Goal: Task Accomplishment & Management: Manage account settings

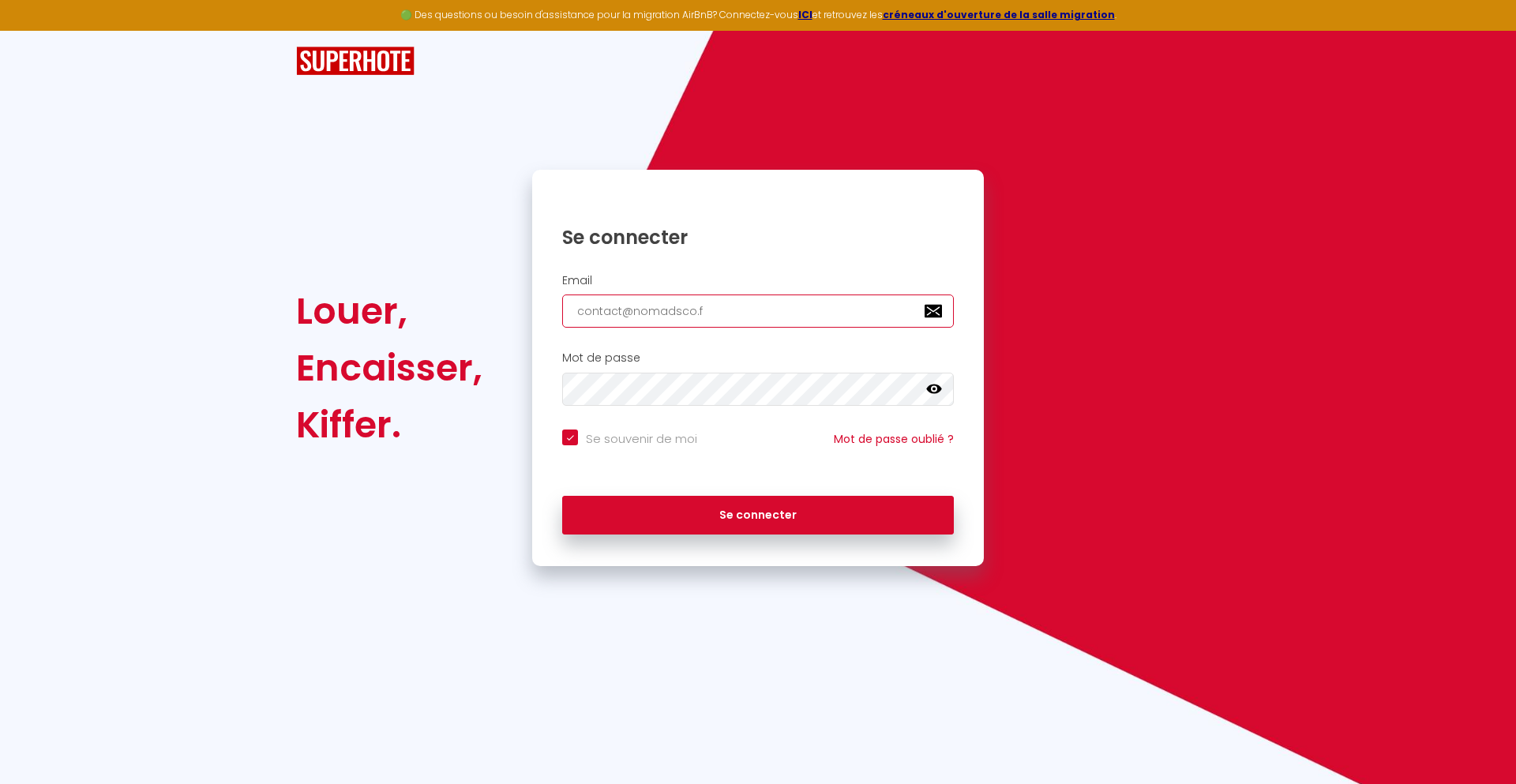
type input "[EMAIL_ADDRESS][DOMAIN_NAME]"
checkbox input "true"
type input "[EMAIL_ADDRESS][DOMAIN_NAME]"
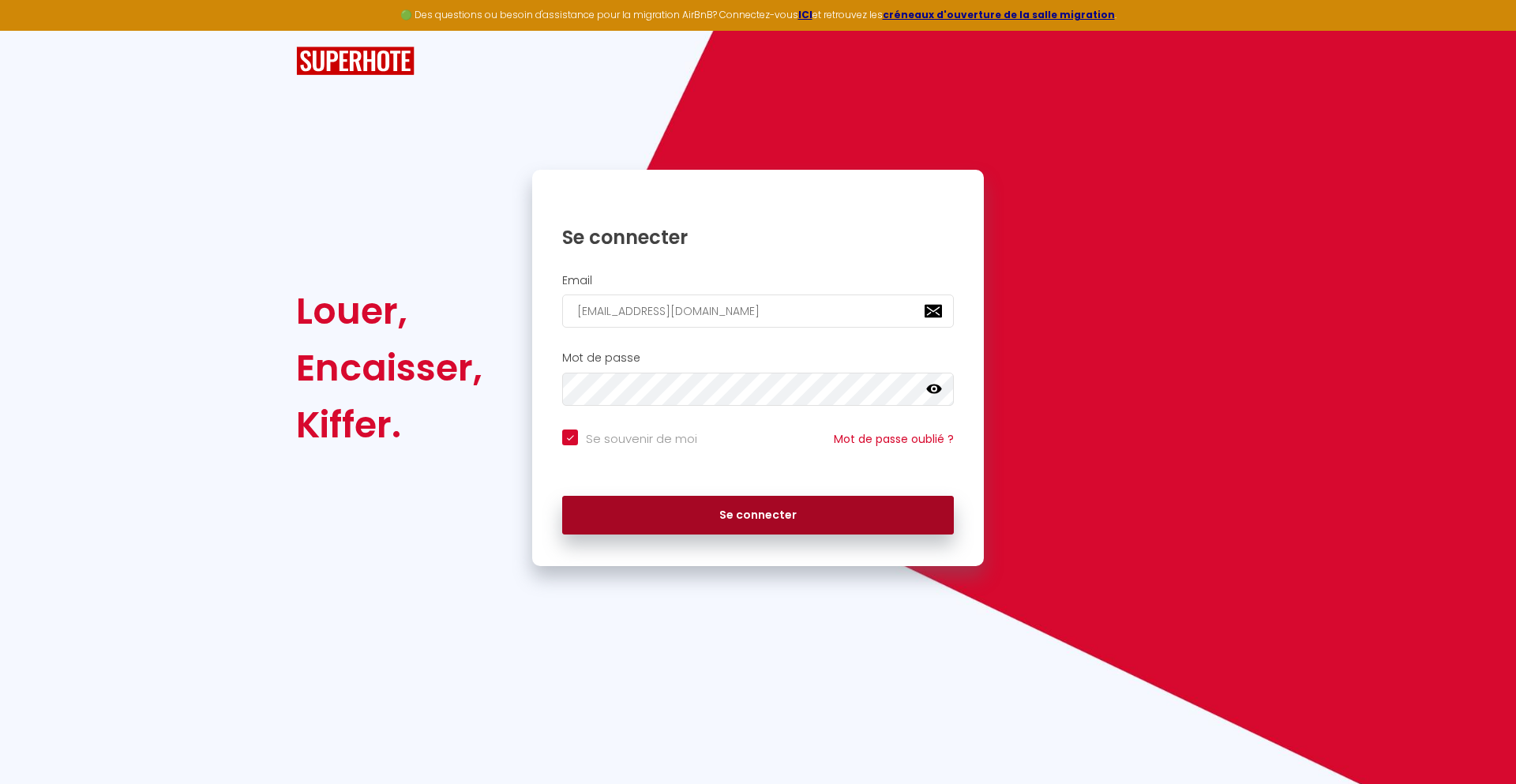
click at [758, 515] on button "Se connecter" at bounding box center [758, 515] width 392 height 40
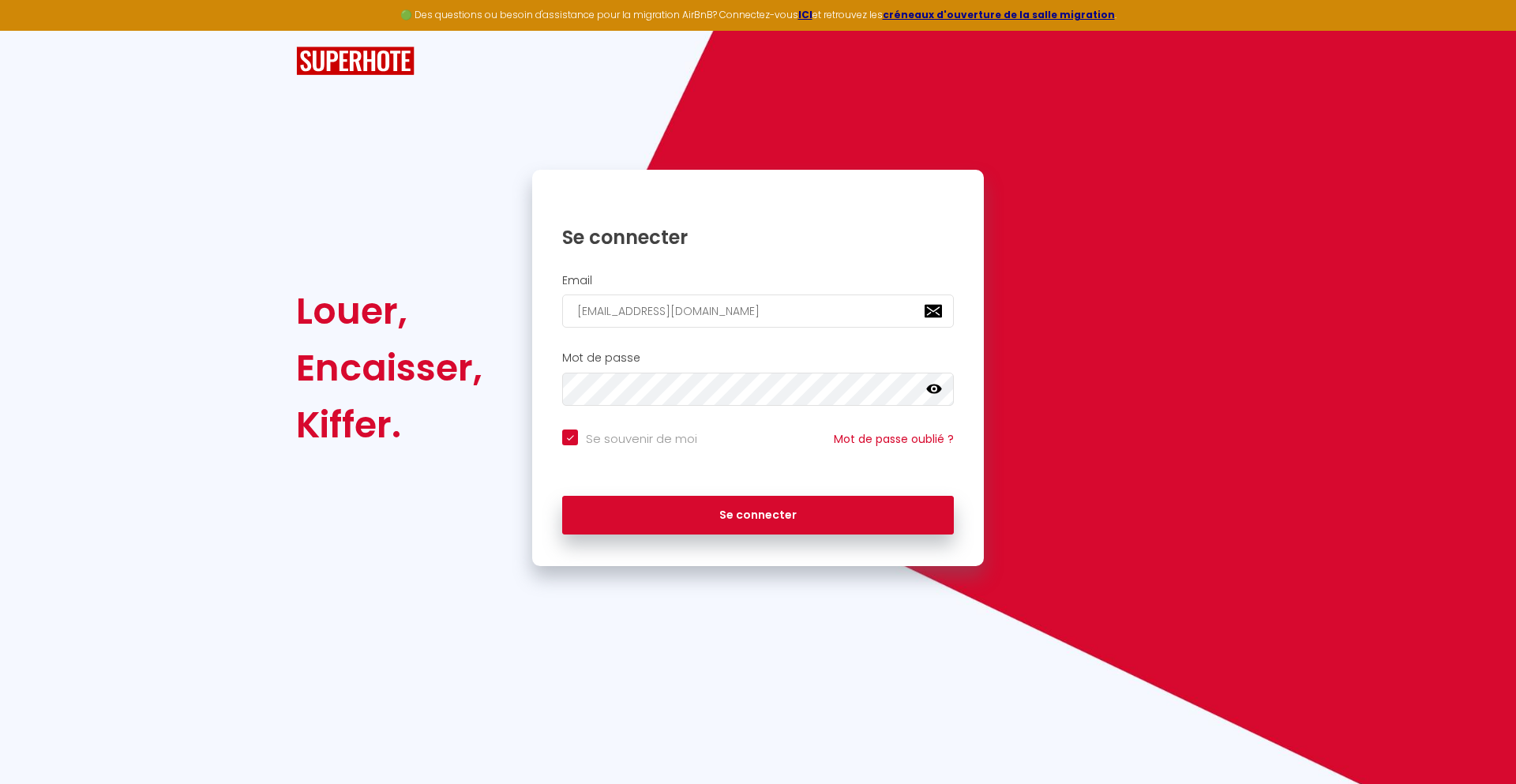
checkbox input "true"
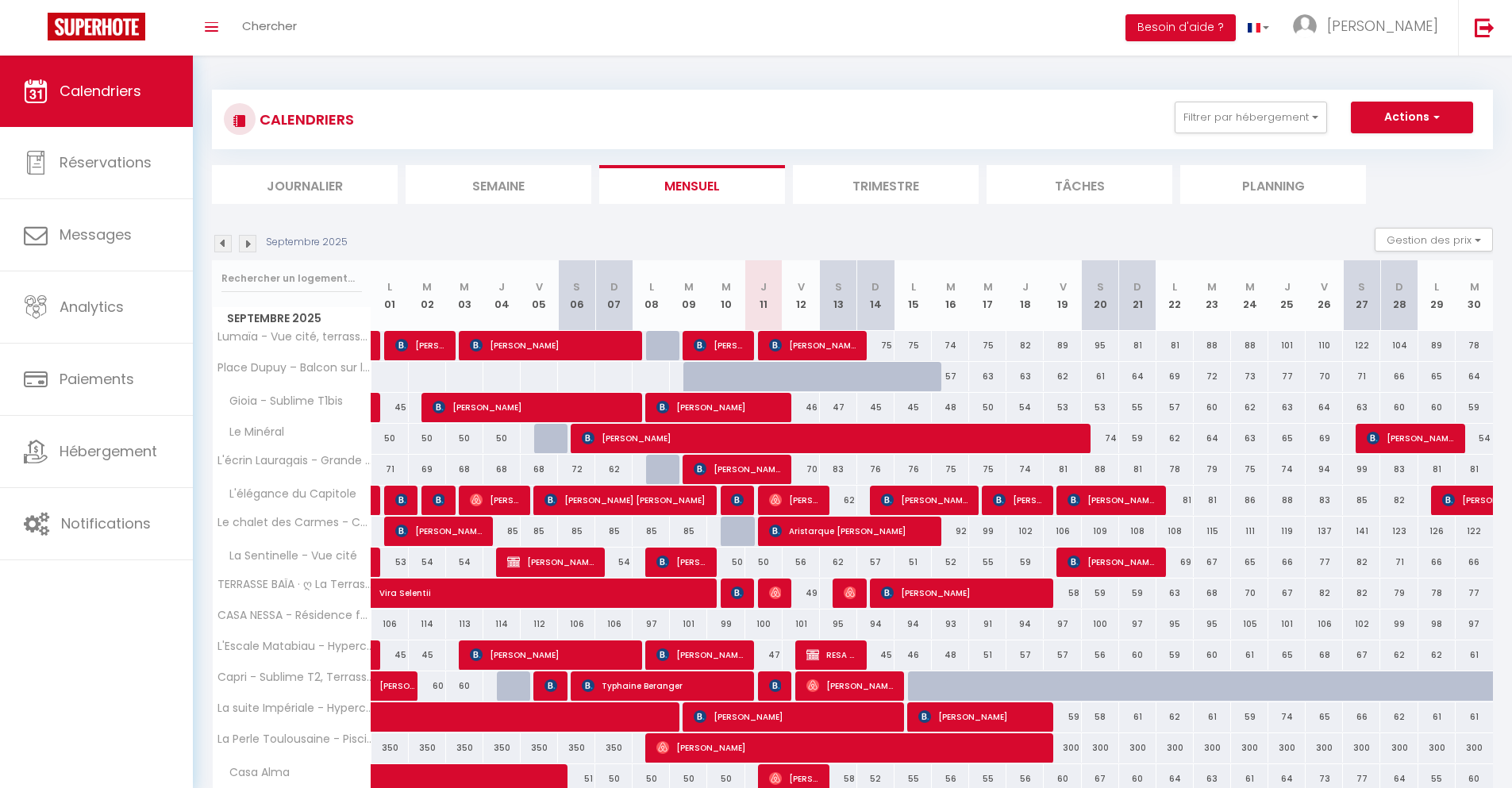
click at [305, 184] on li "Journalier" at bounding box center [305, 184] width 186 height 39
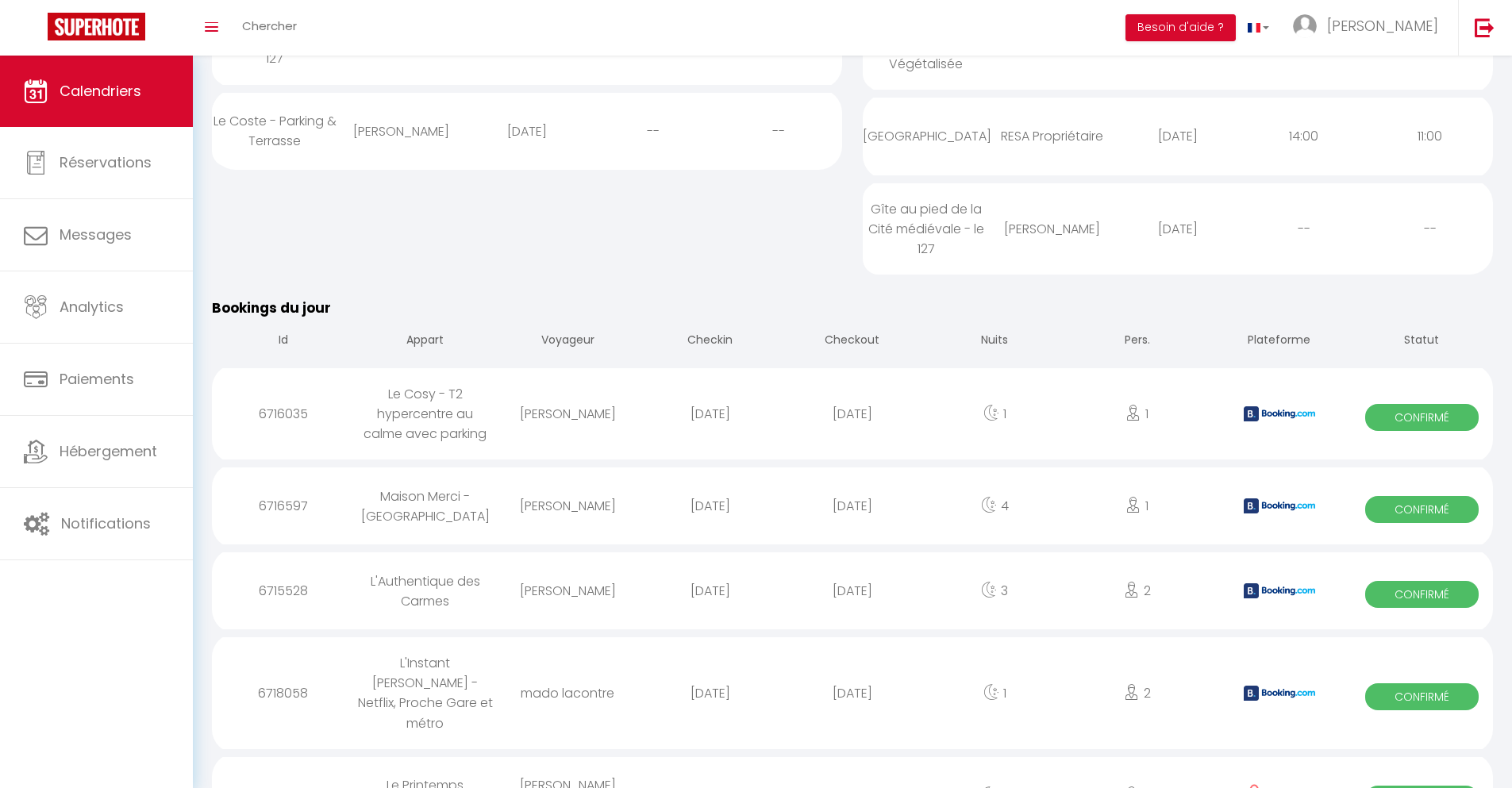
scroll to position [1220, 0]
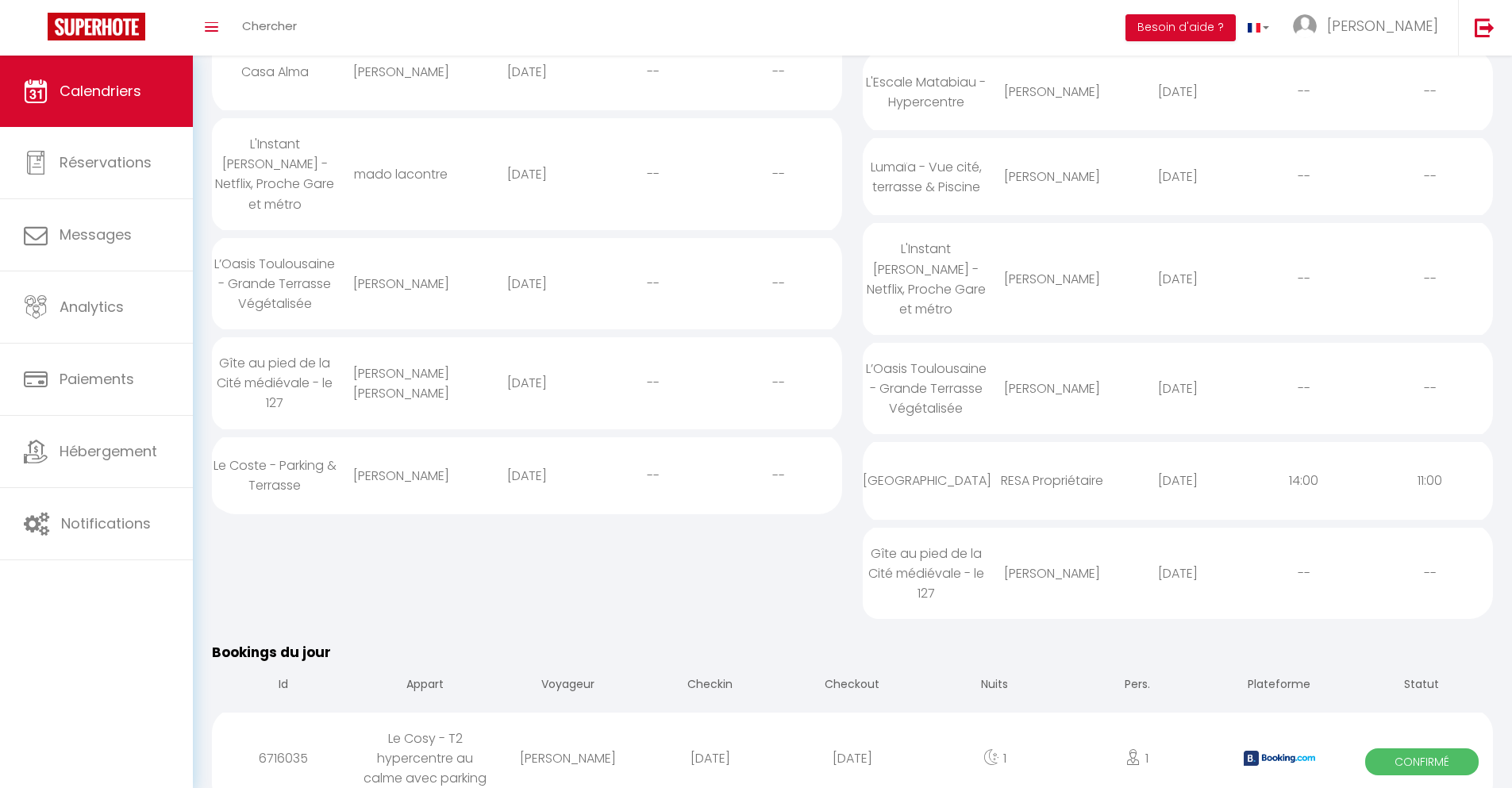
click at [853, 738] on div "[DATE]" at bounding box center [852, 759] width 142 height 52
select select "0"
select select "1"
select select
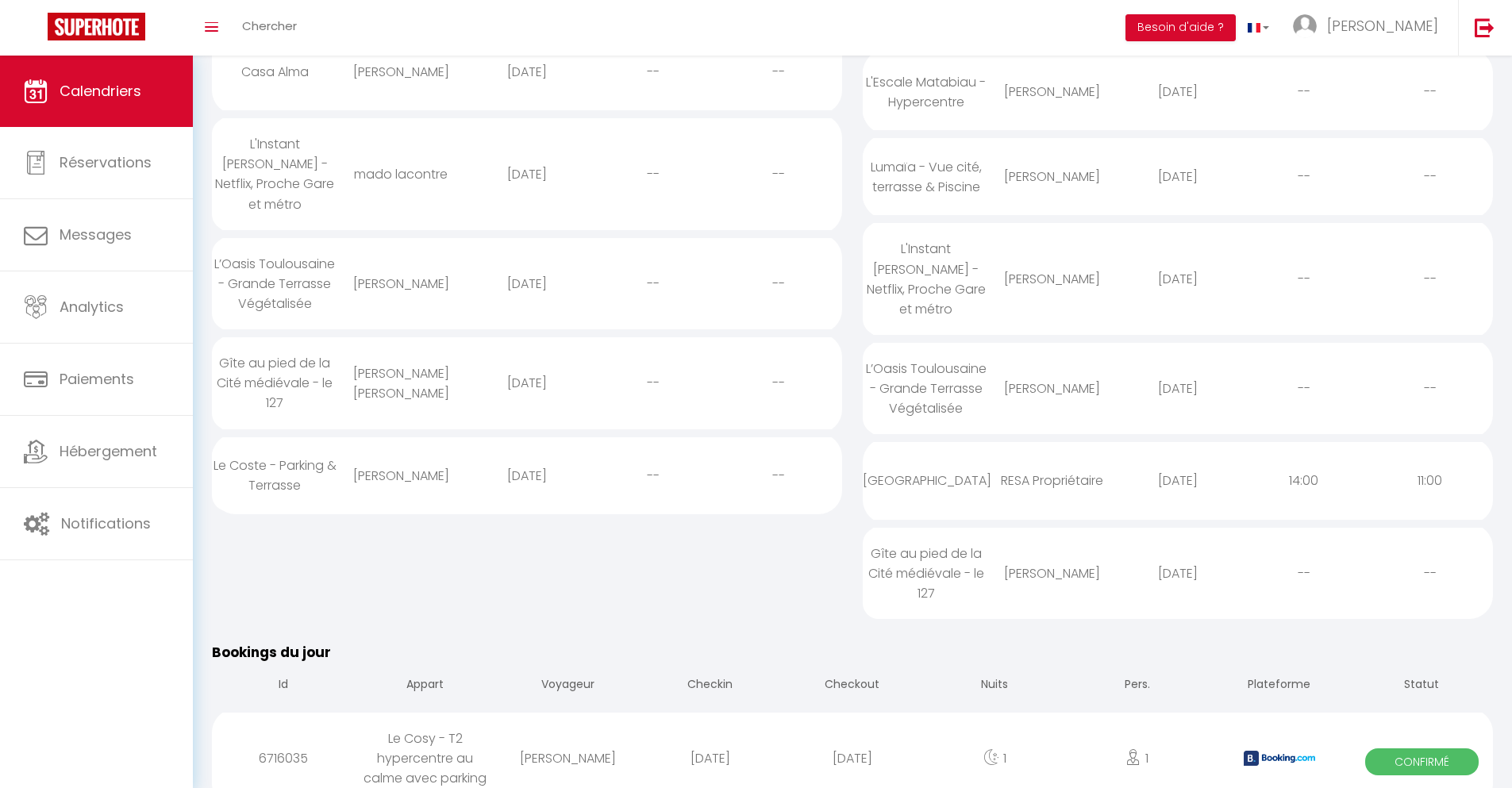
select select
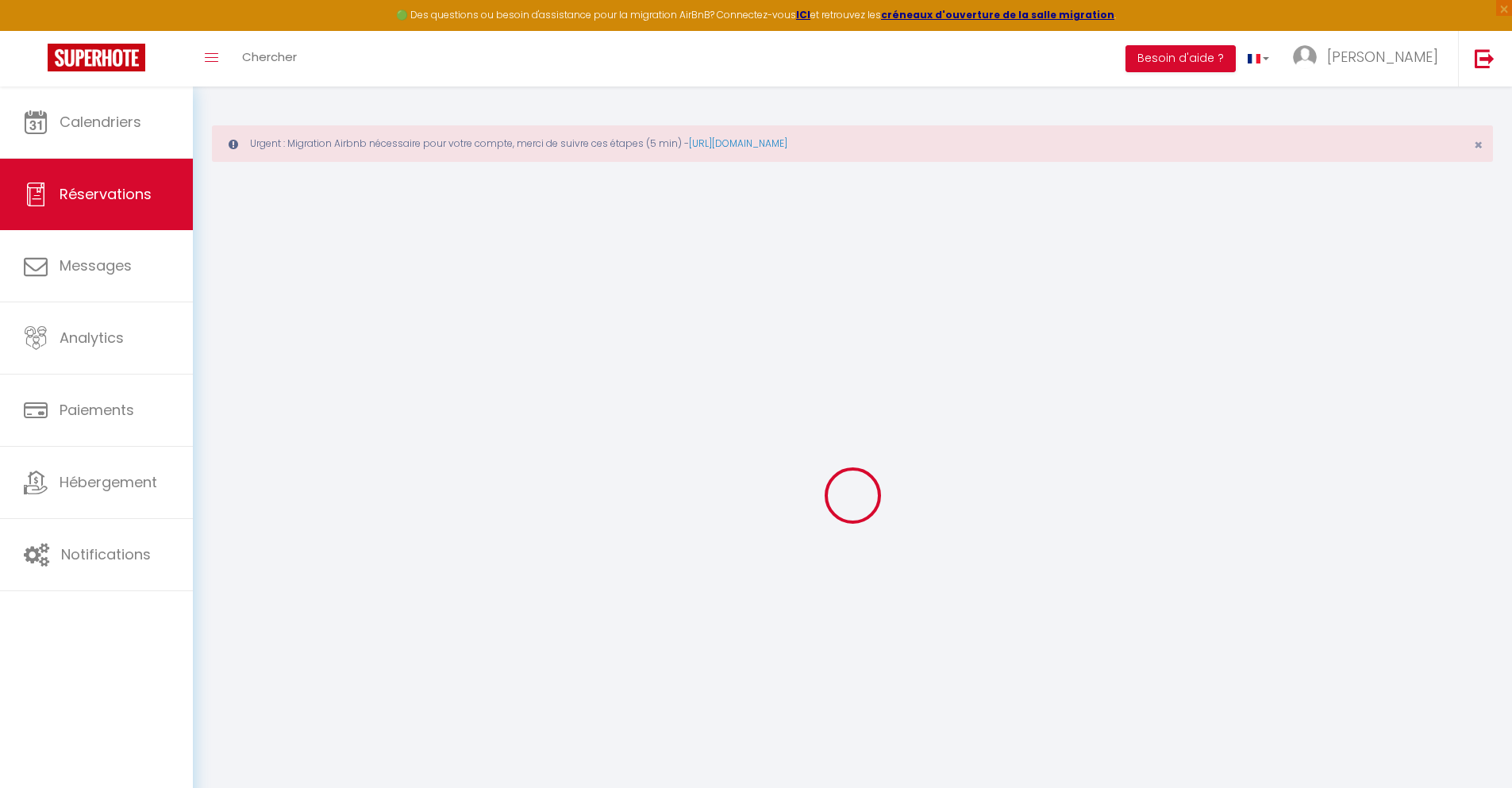
select select
checkbox input "false"
type textarea "** THIS RESERVATION HAS BEEN PRE-PAID ** BOOKING NOTE : Payment charge is EUR 1…"
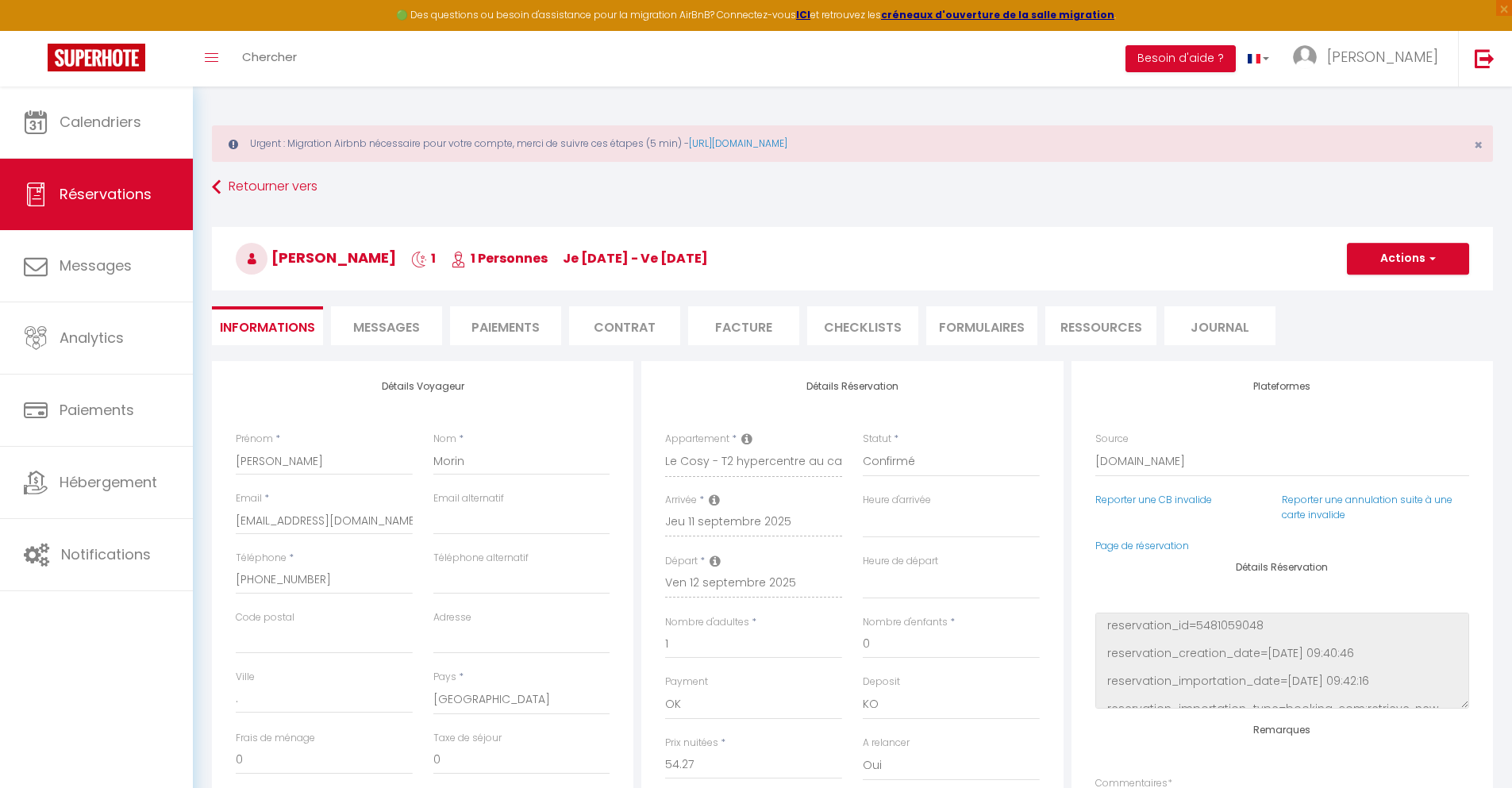
type input "40"
type input "3.55"
select select
checkbox input "false"
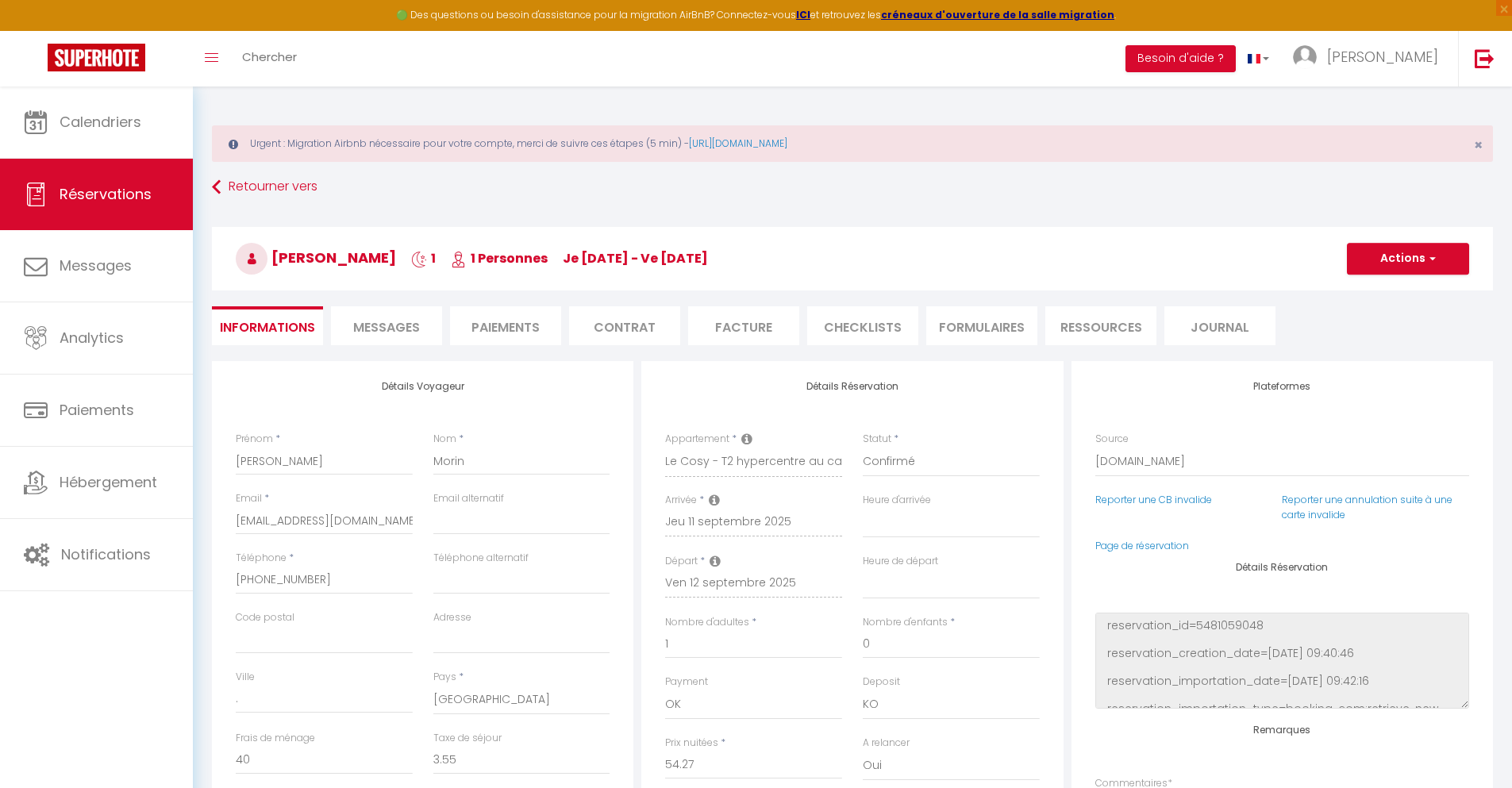
select select
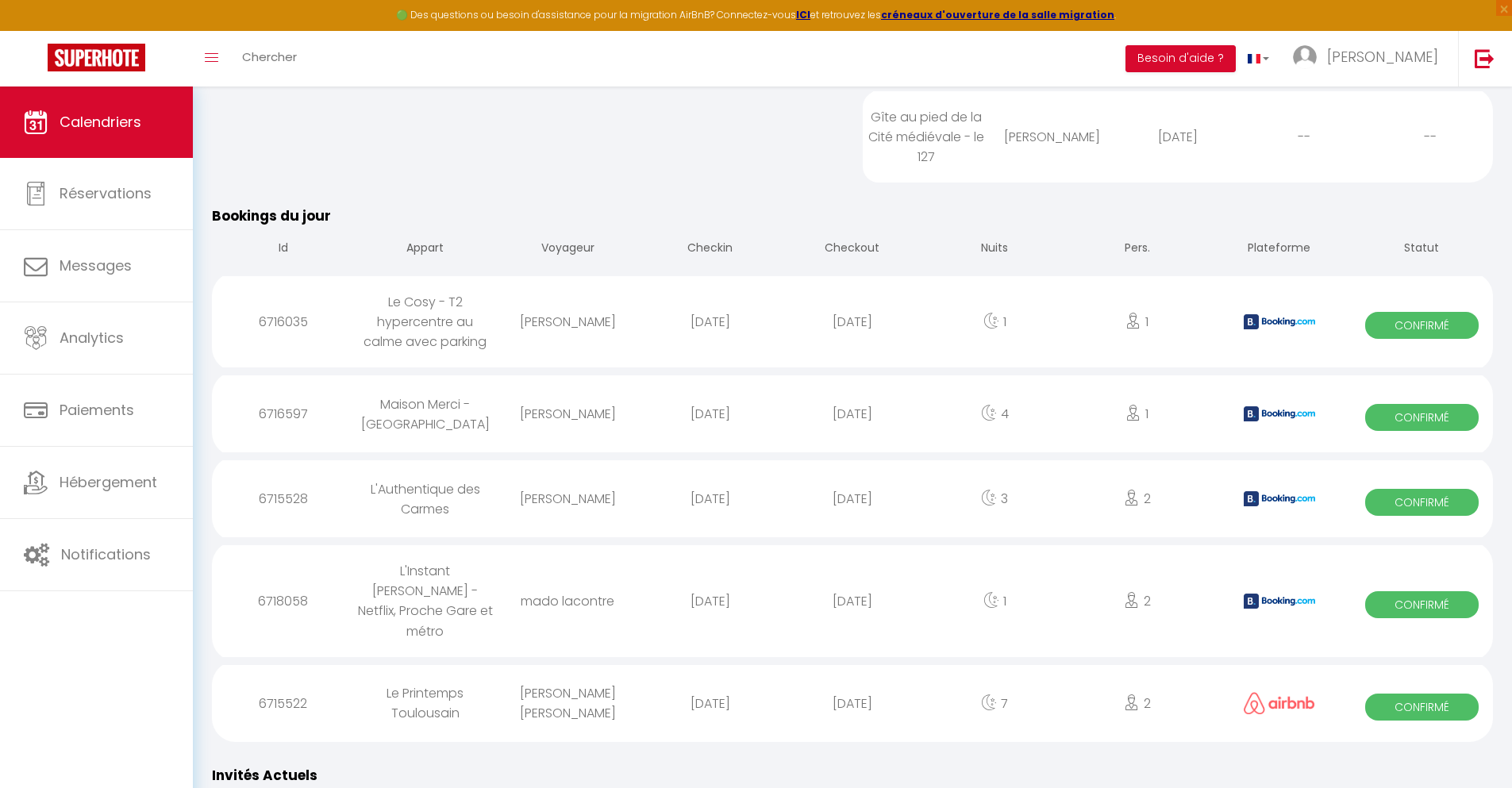
scroll to position [1403, 0]
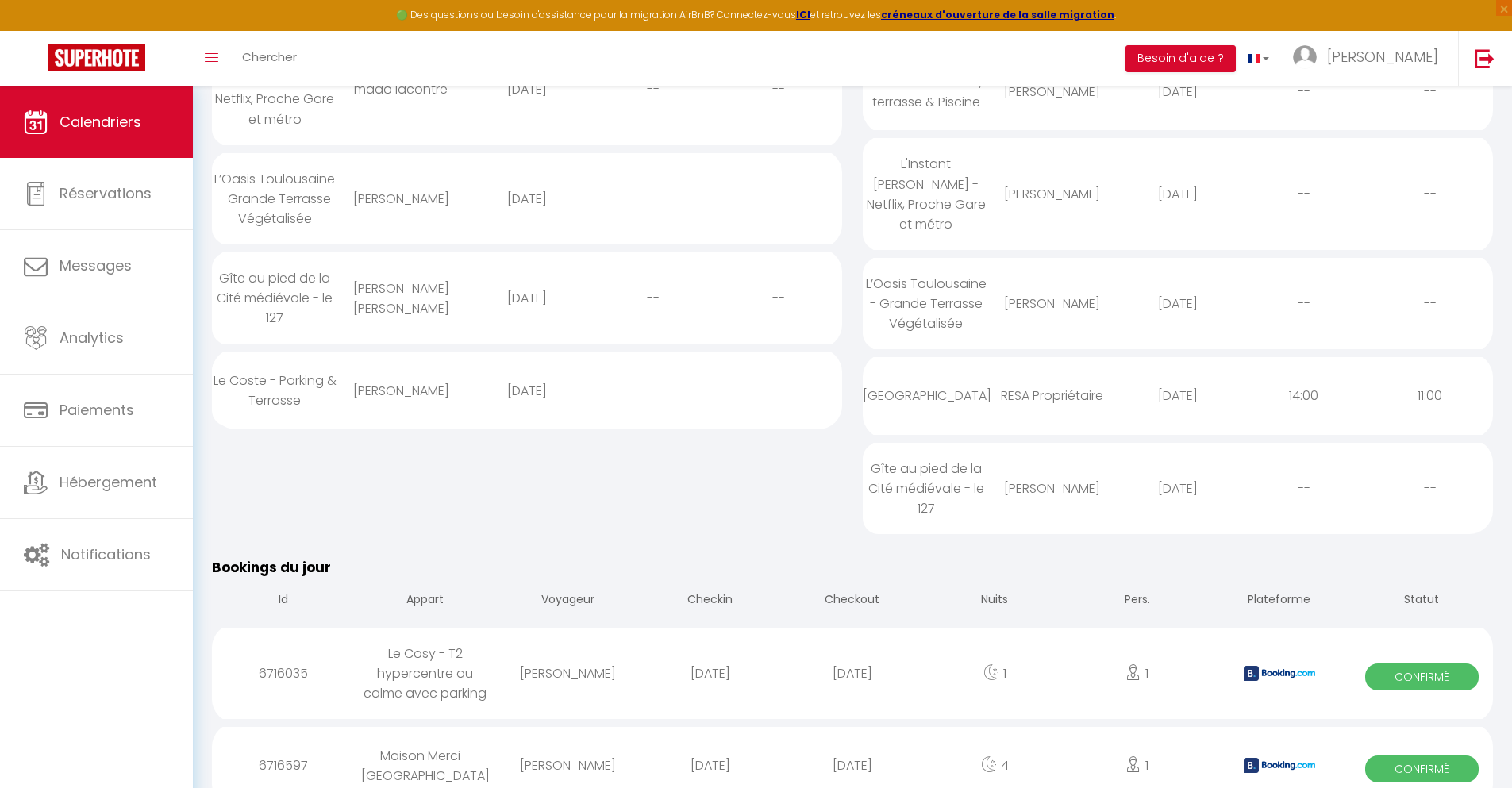
click at [853, 745] on div "[DATE]" at bounding box center [852, 766] width 142 height 52
select select "0"
select select "1"
select select
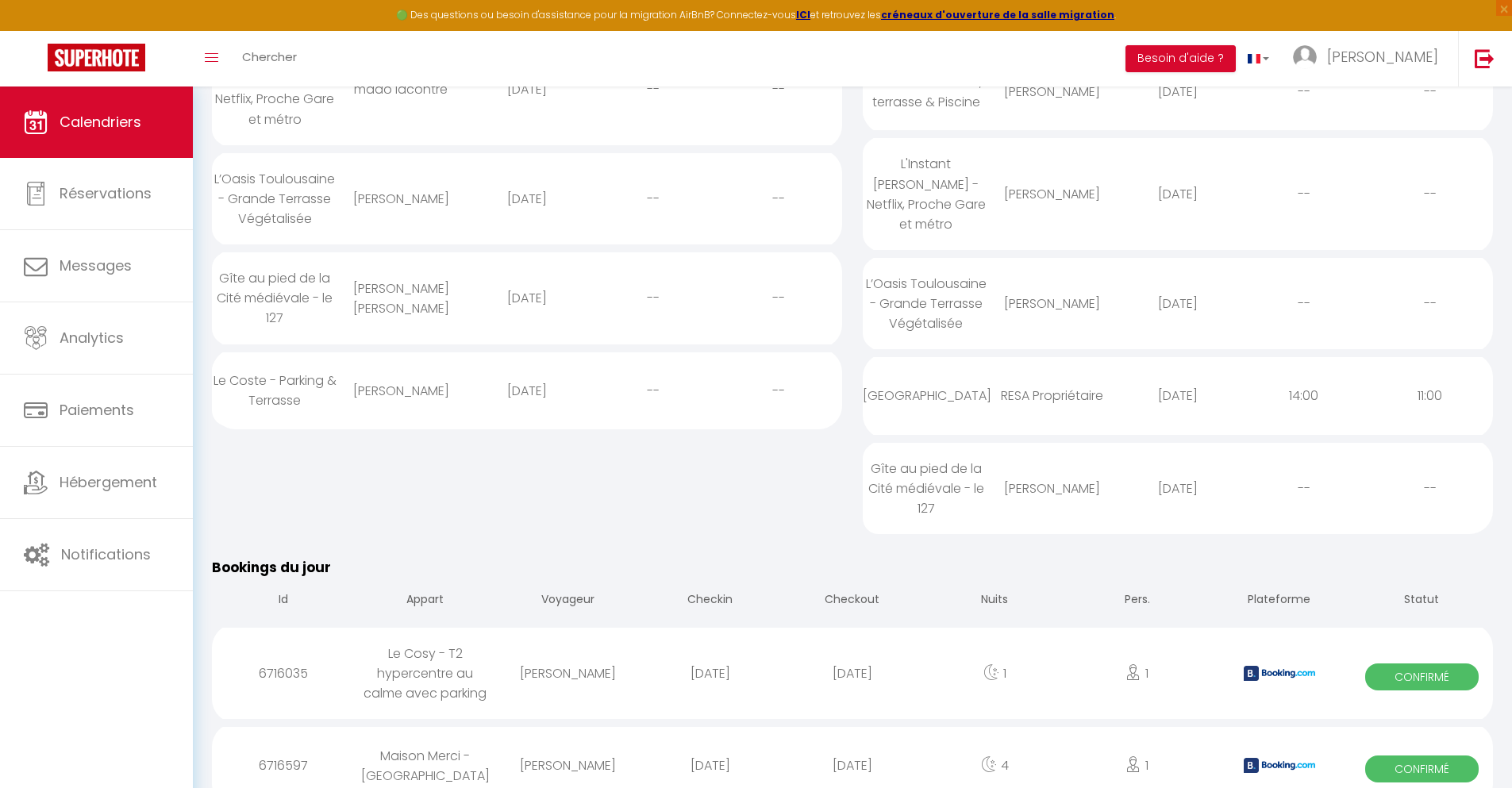
select select
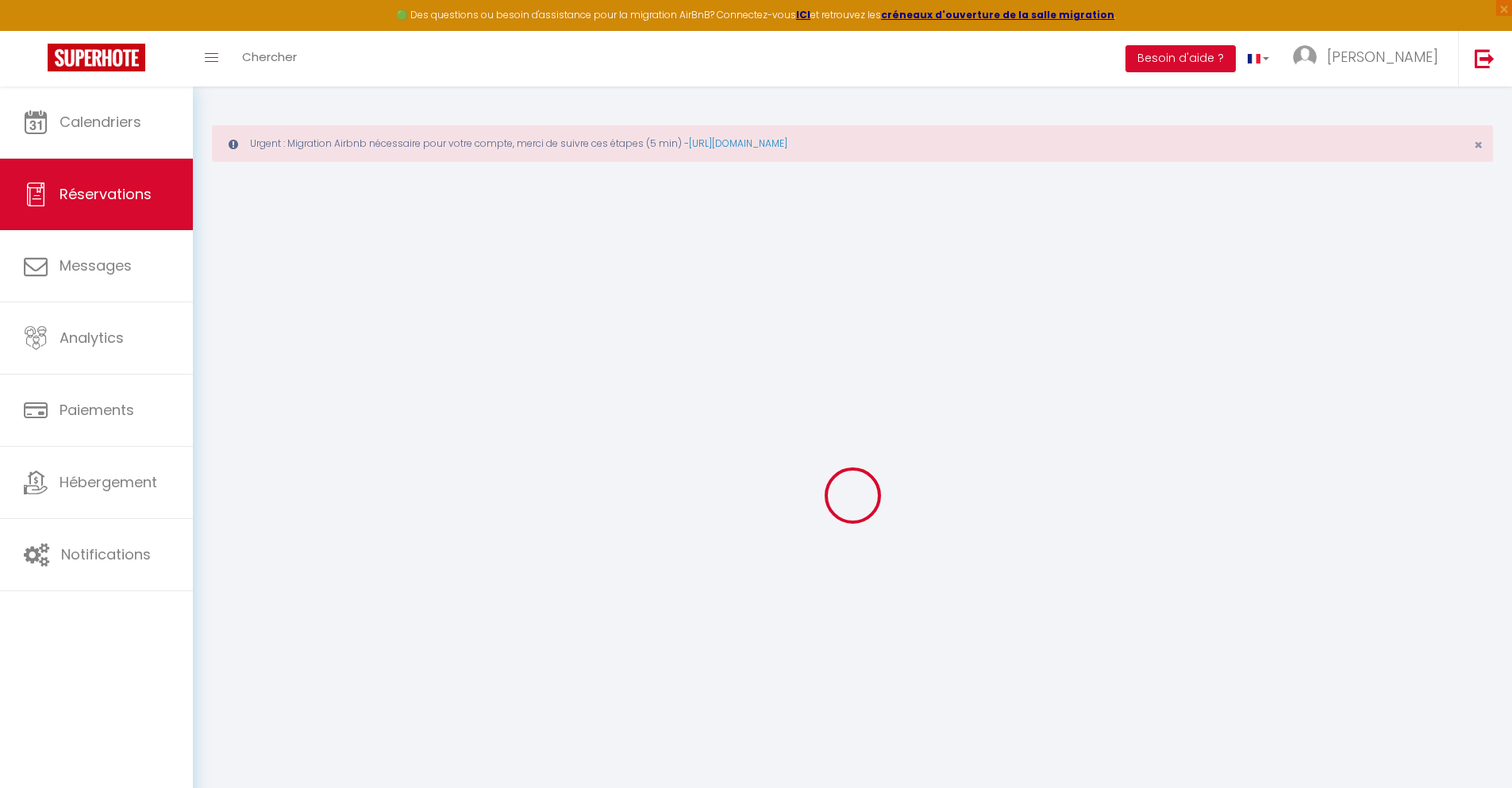
select select
checkbox input "false"
type textarea "** THIS RESERVATION HAS BEEN PRE-PAID ** BOOKING NOTE : Payment charge is EUR 2…"
type input "30"
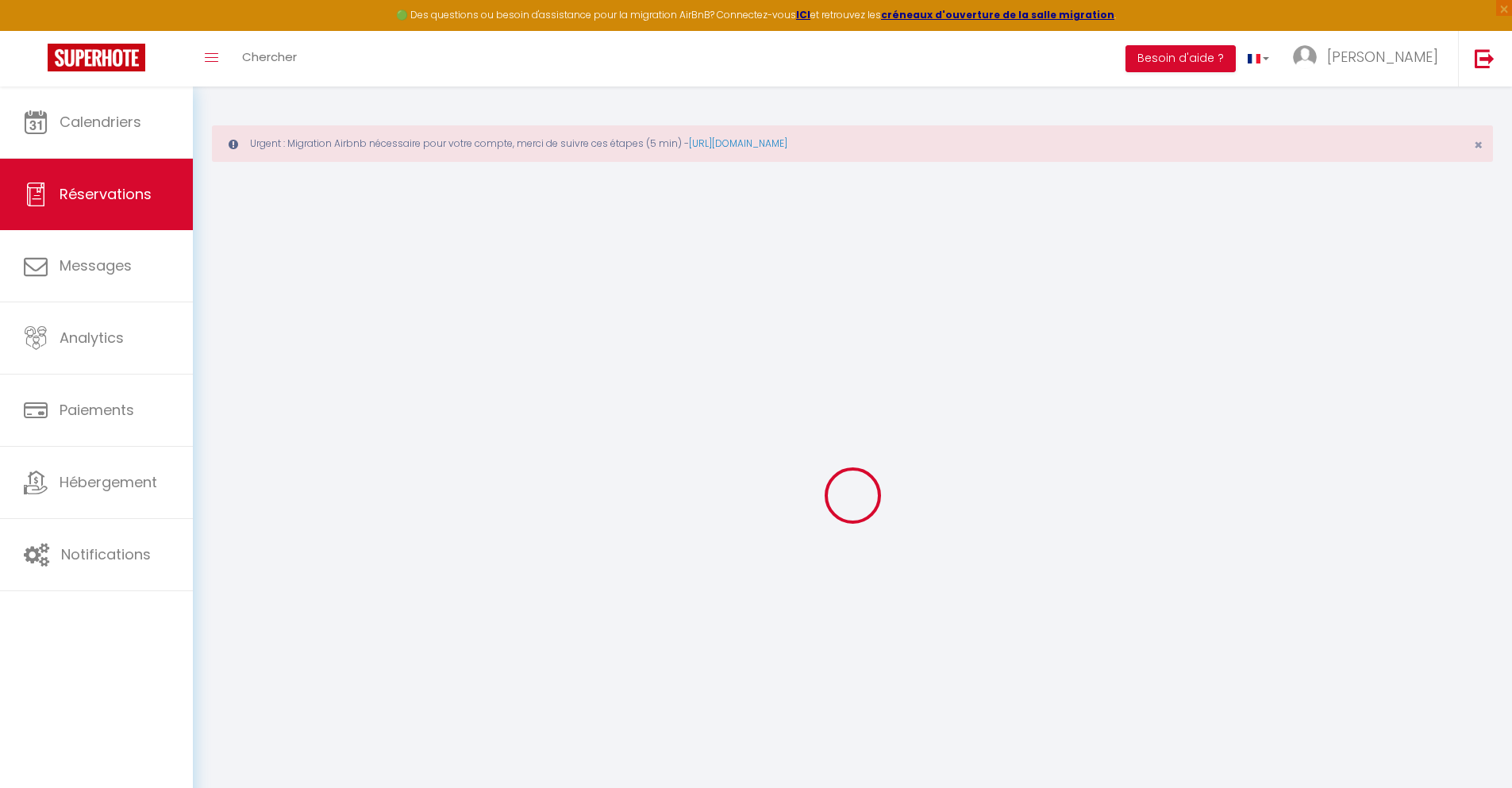
type input "10.19"
select select
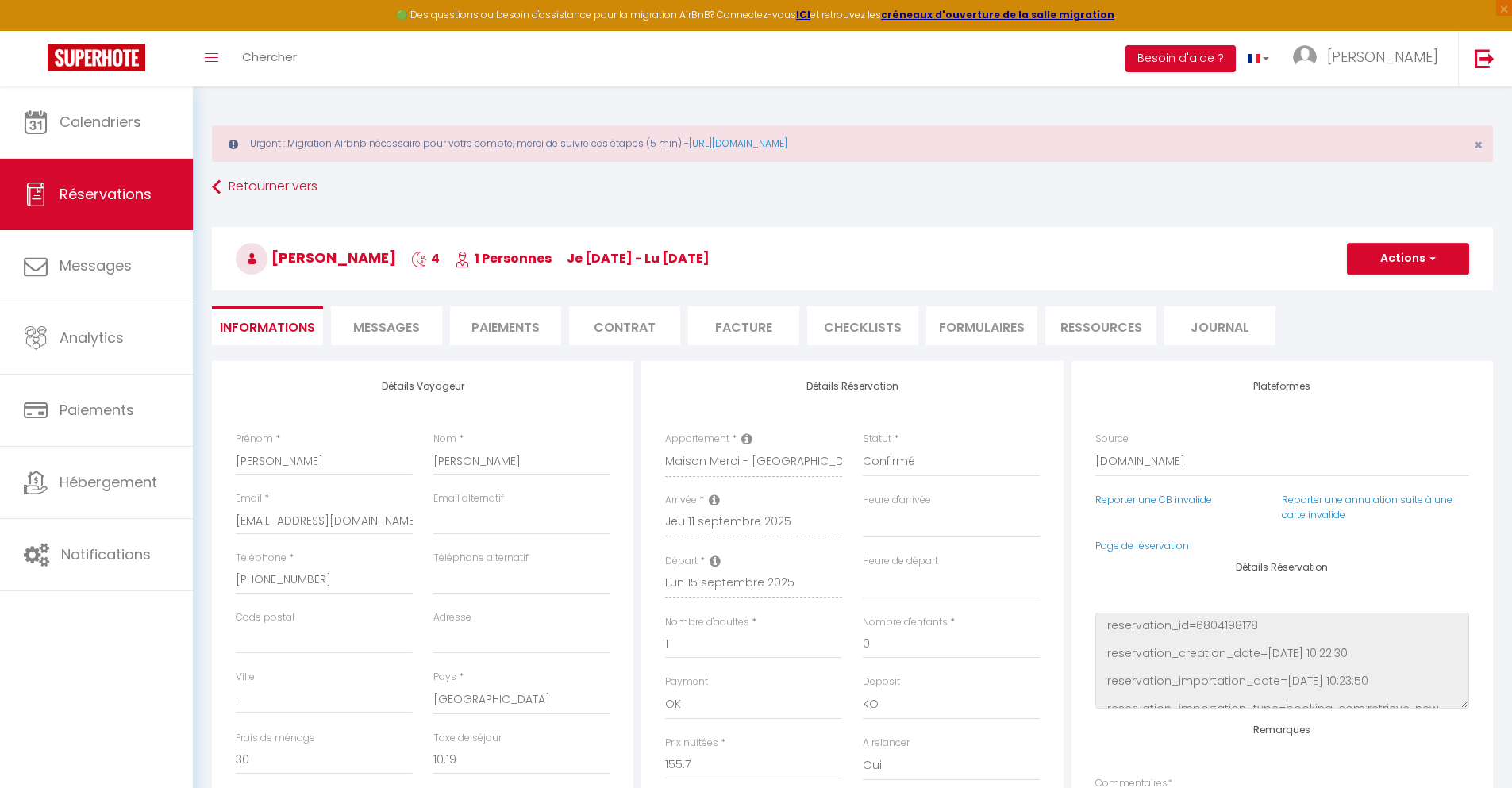
checkbox input "false"
select select
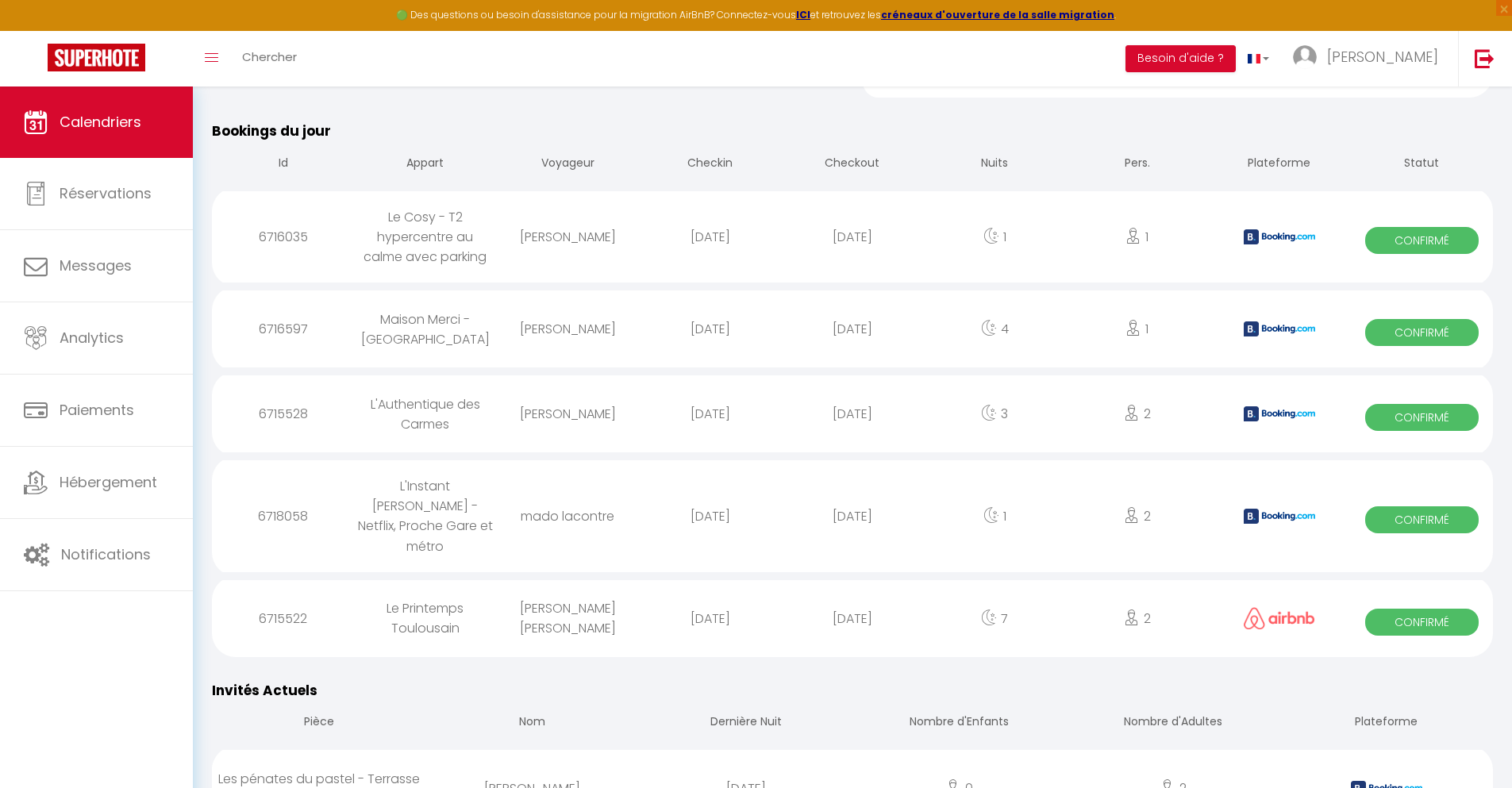
scroll to position [1488, 0]
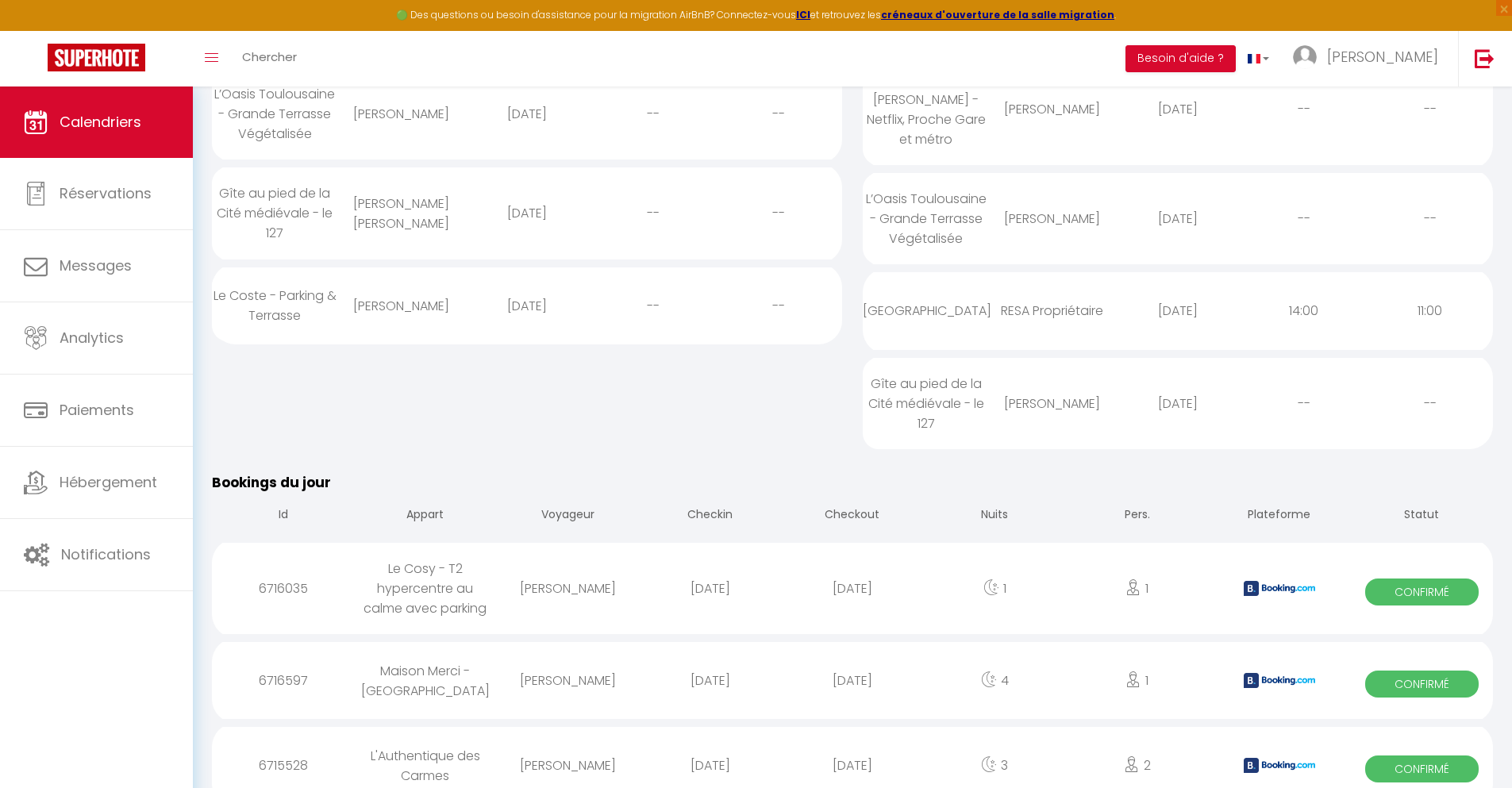
click at [853, 745] on div "[DATE]" at bounding box center [852, 766] width 142 height 52
select select "0"
select select "1"
select select
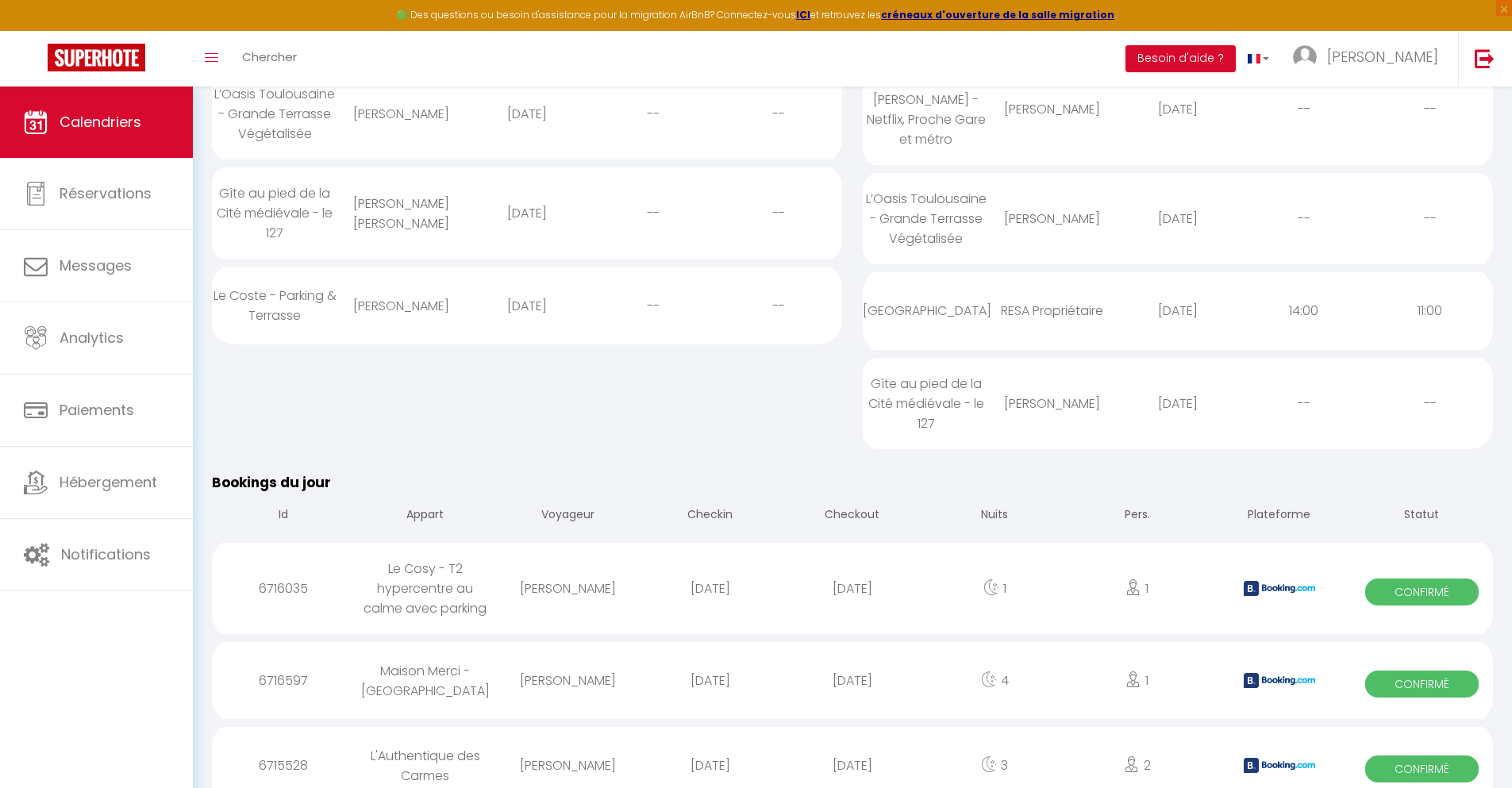
select select
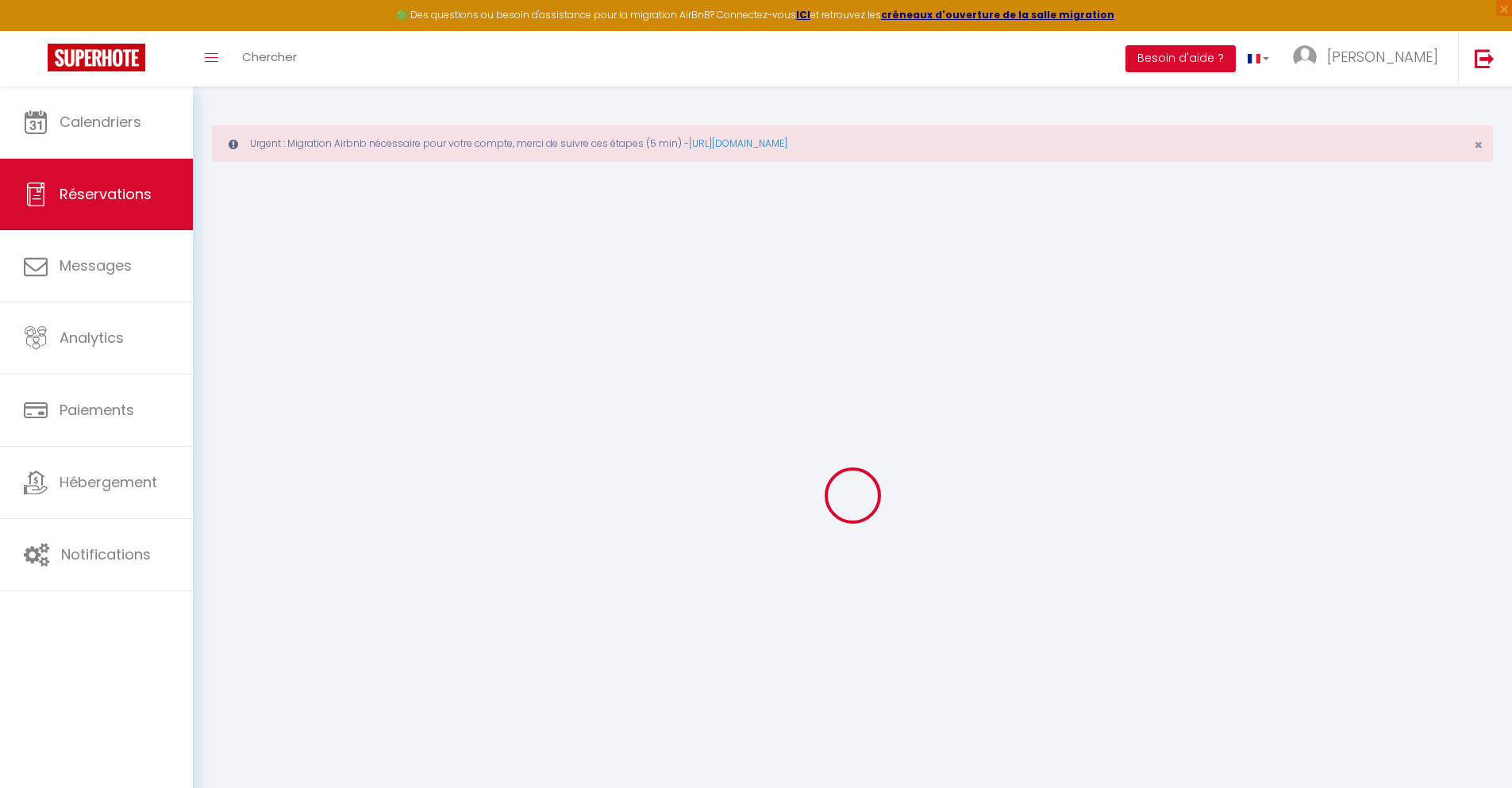
select select
checkbox input "false"
select select
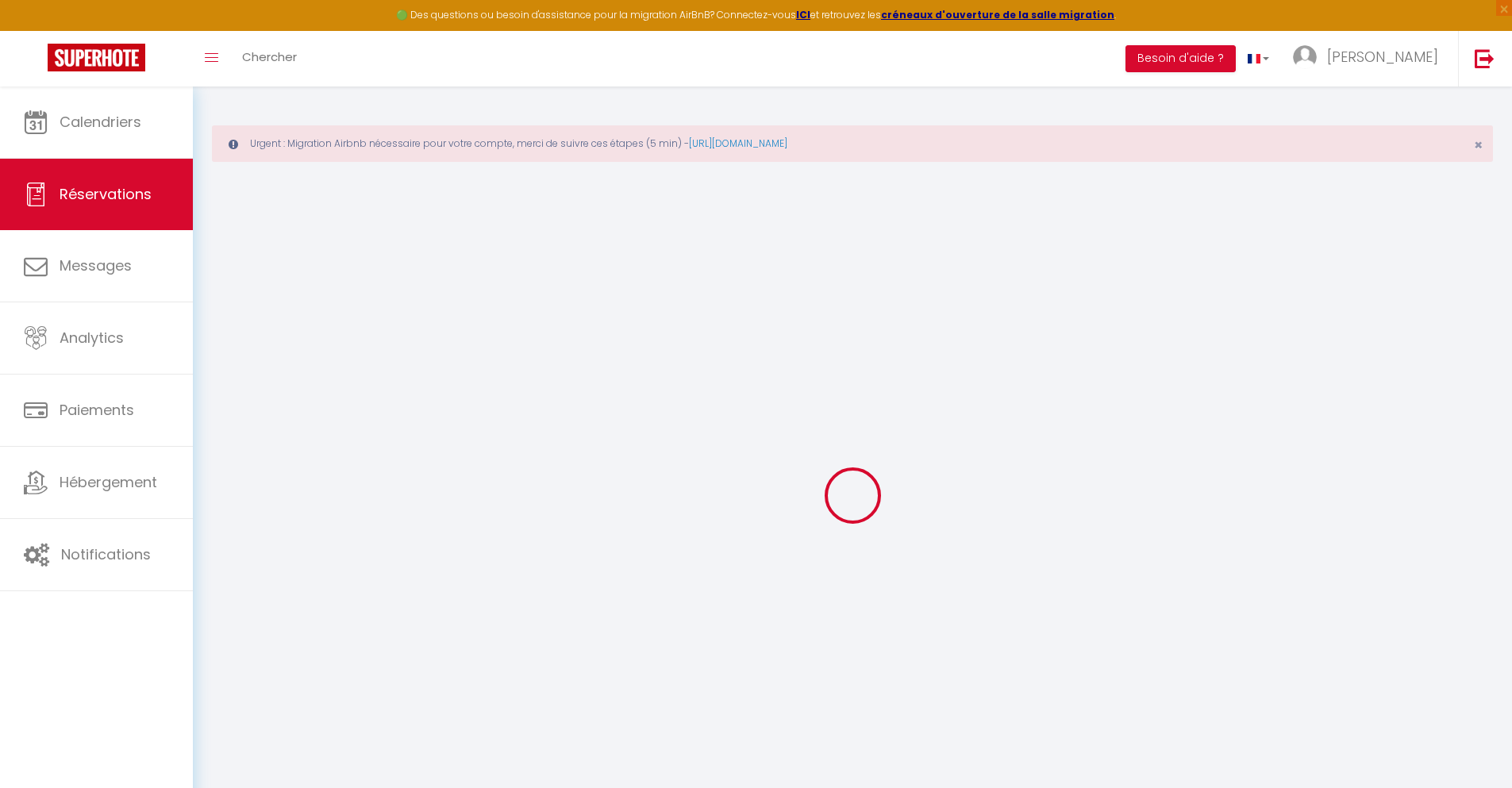
checkbox input "false"
type textarea "** THIS RESERVATION HAS BEEN PRE-PAID ** BOOKING NOTE : Payment charge is EUR 4…"
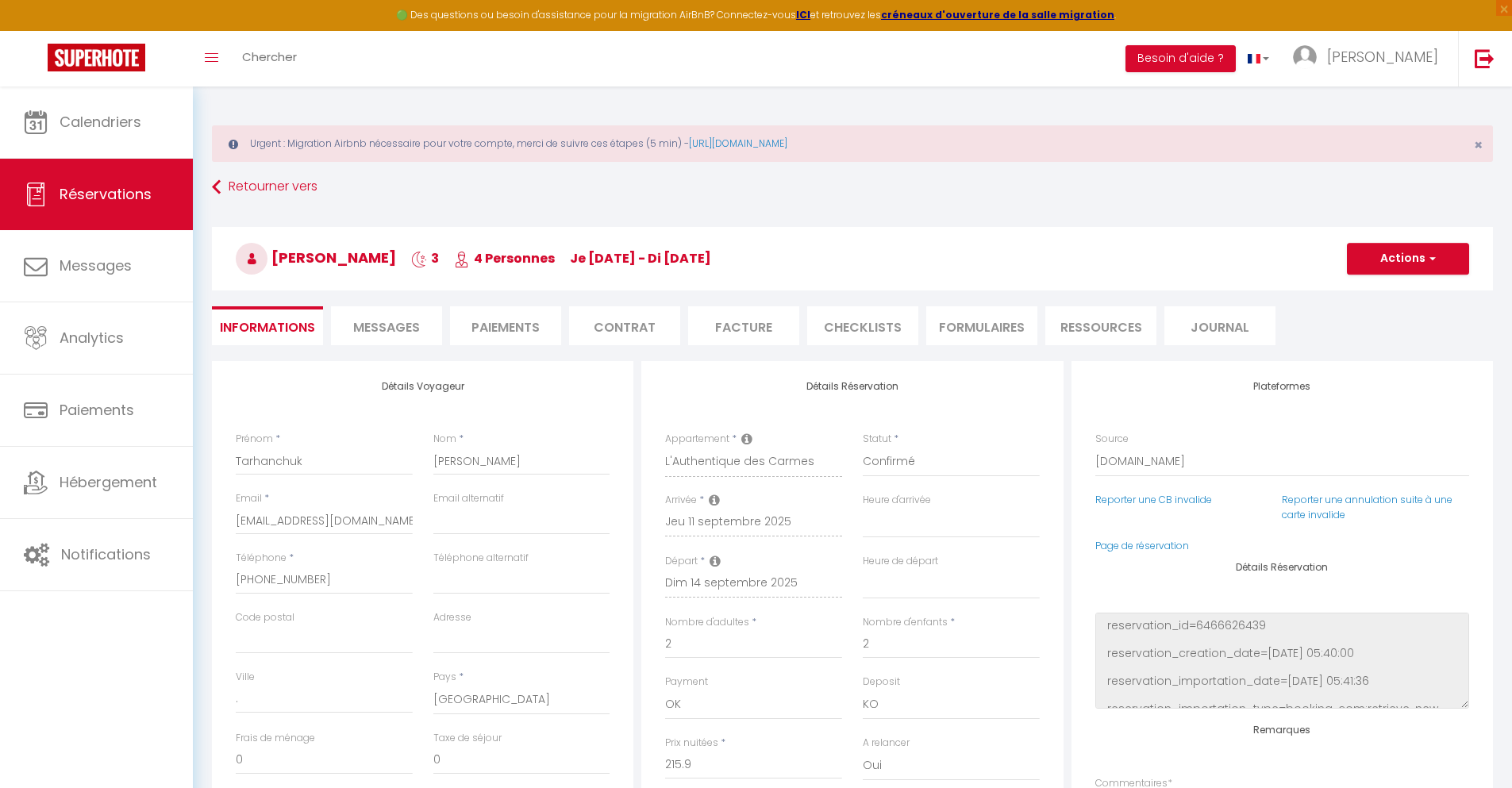
type input "66"
type input "14.13"
select select
checkbox input "false"
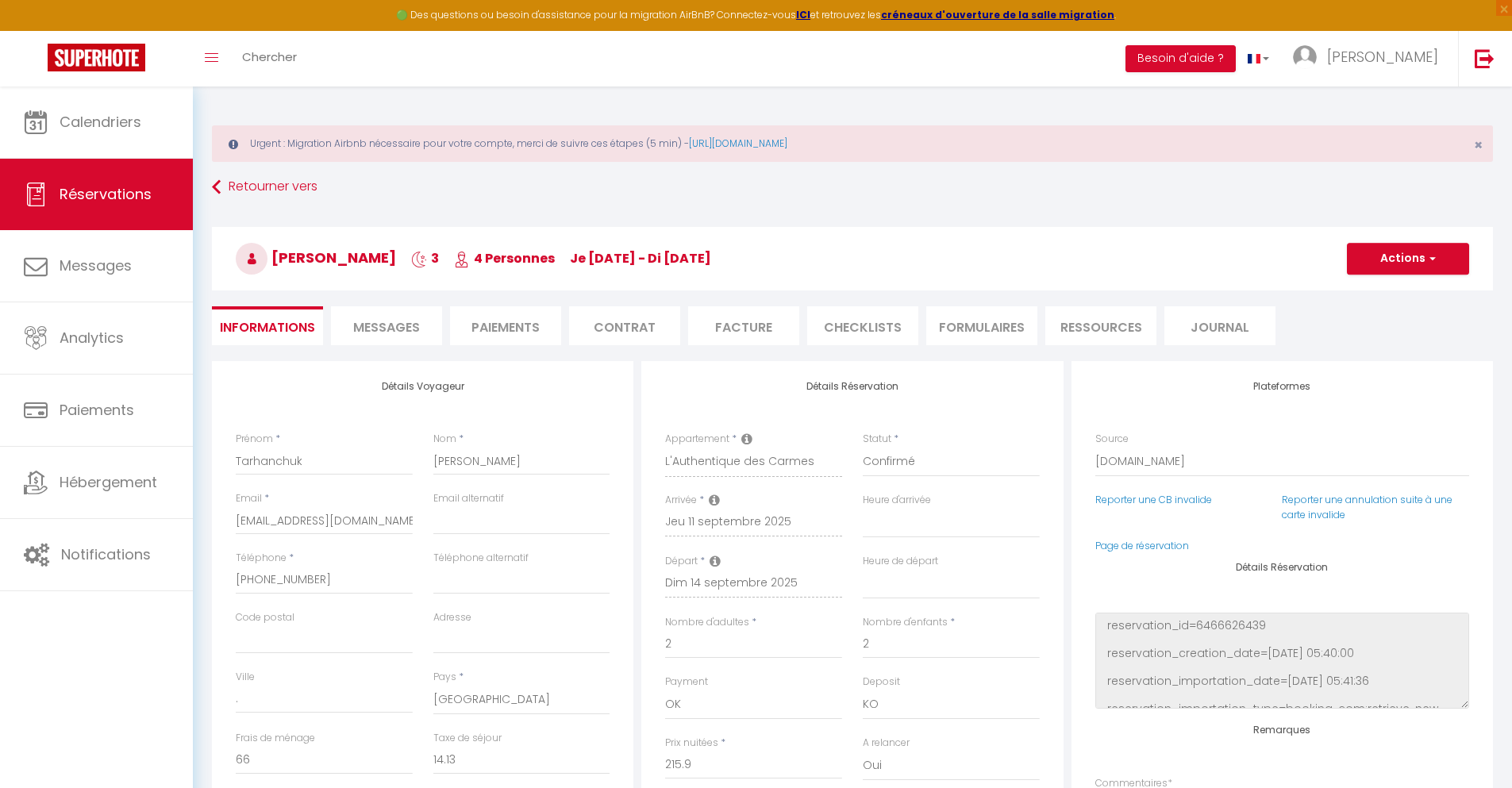
select select
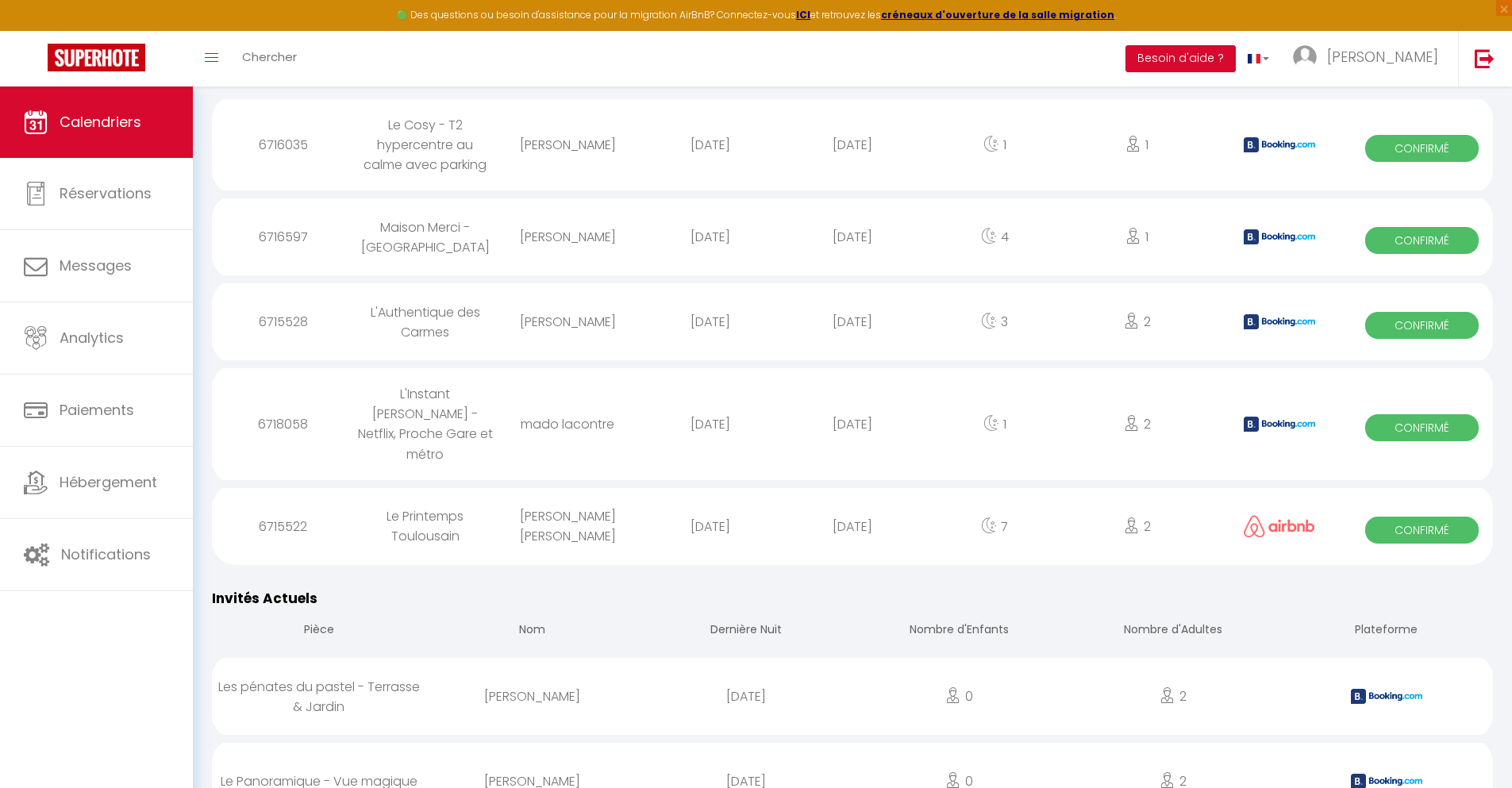
scroll to position [1587, 0]
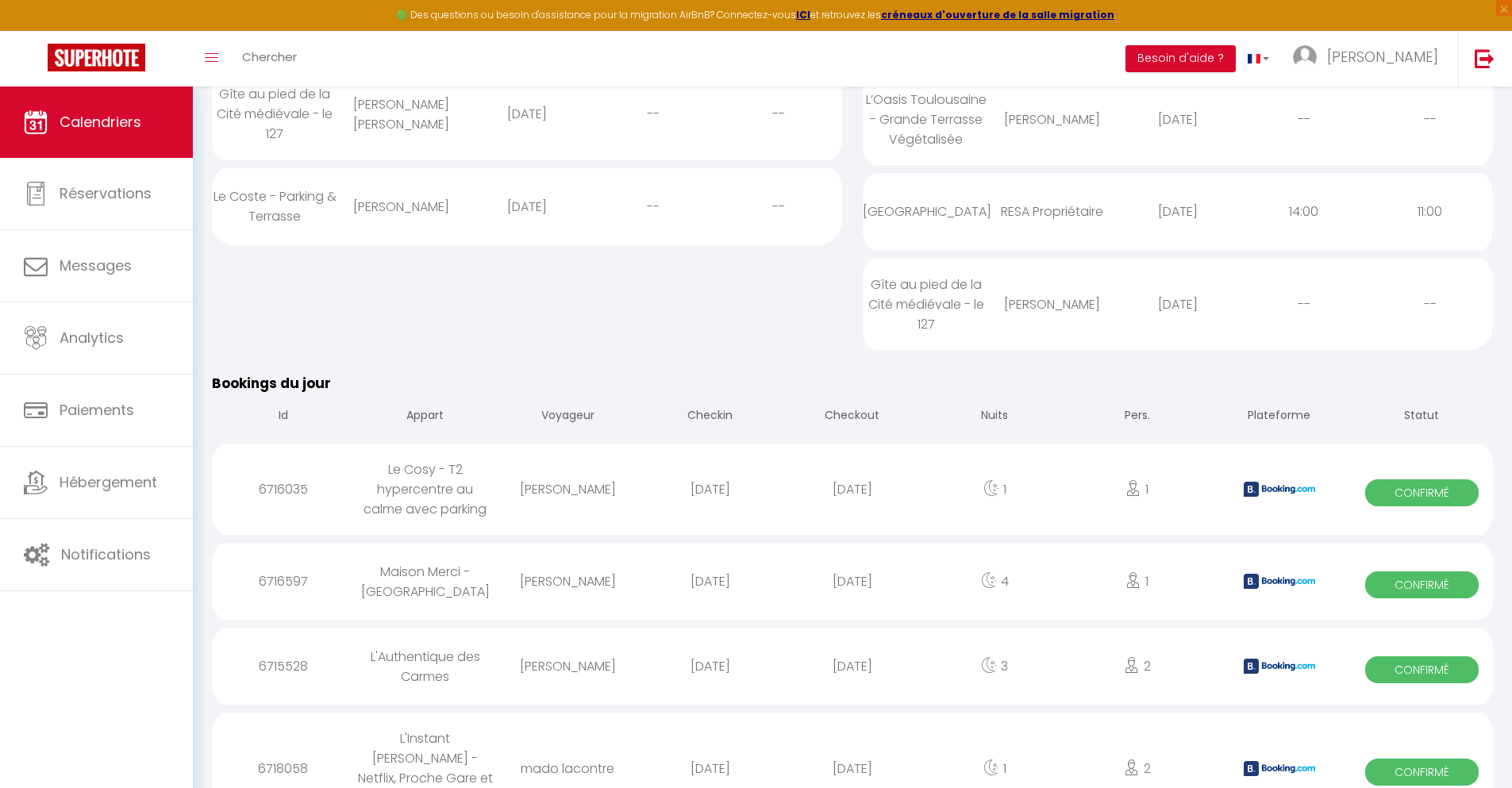
click at [853, 743] on div "[DATE]" at bounding box center [852, 769] width 142 height 52
select select "0"
select select "1"
select select
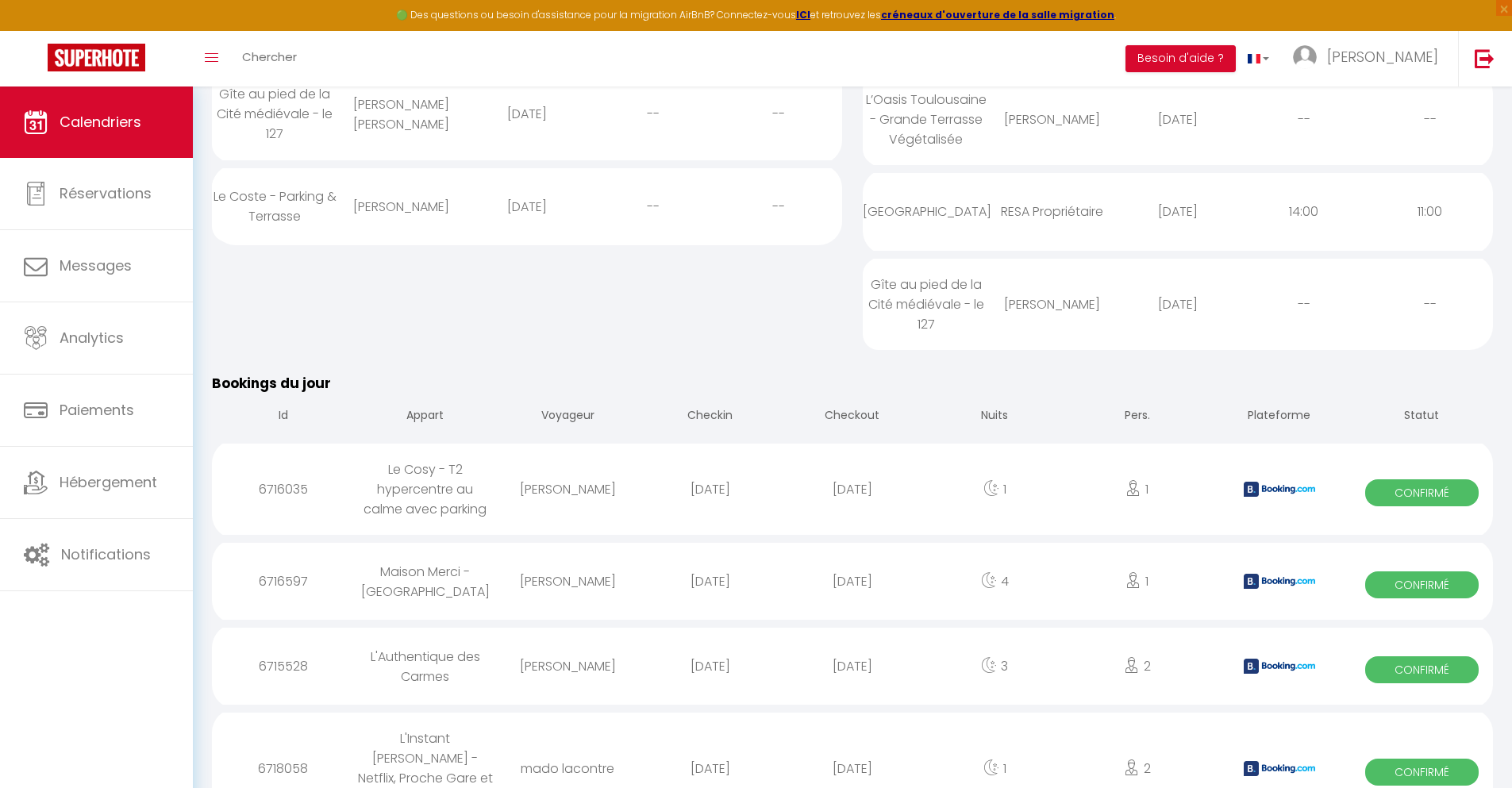
select select
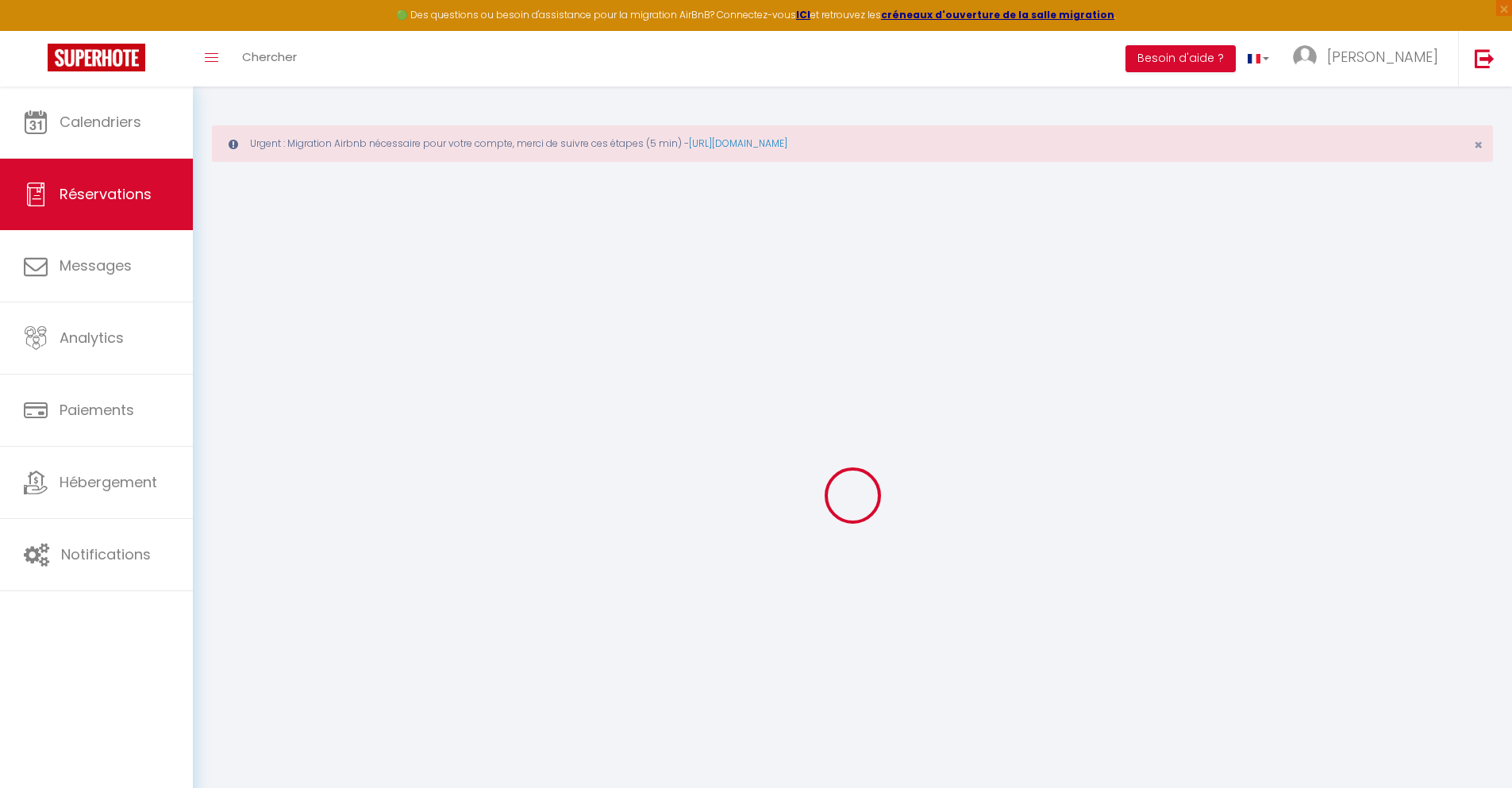
select select
checkbox input "false"
type textarea "** THIS RESERVATION HAS BEEN PRE-PAID ** BOOKING NOTE : Payment charge is EUR 1…"
type input "35"
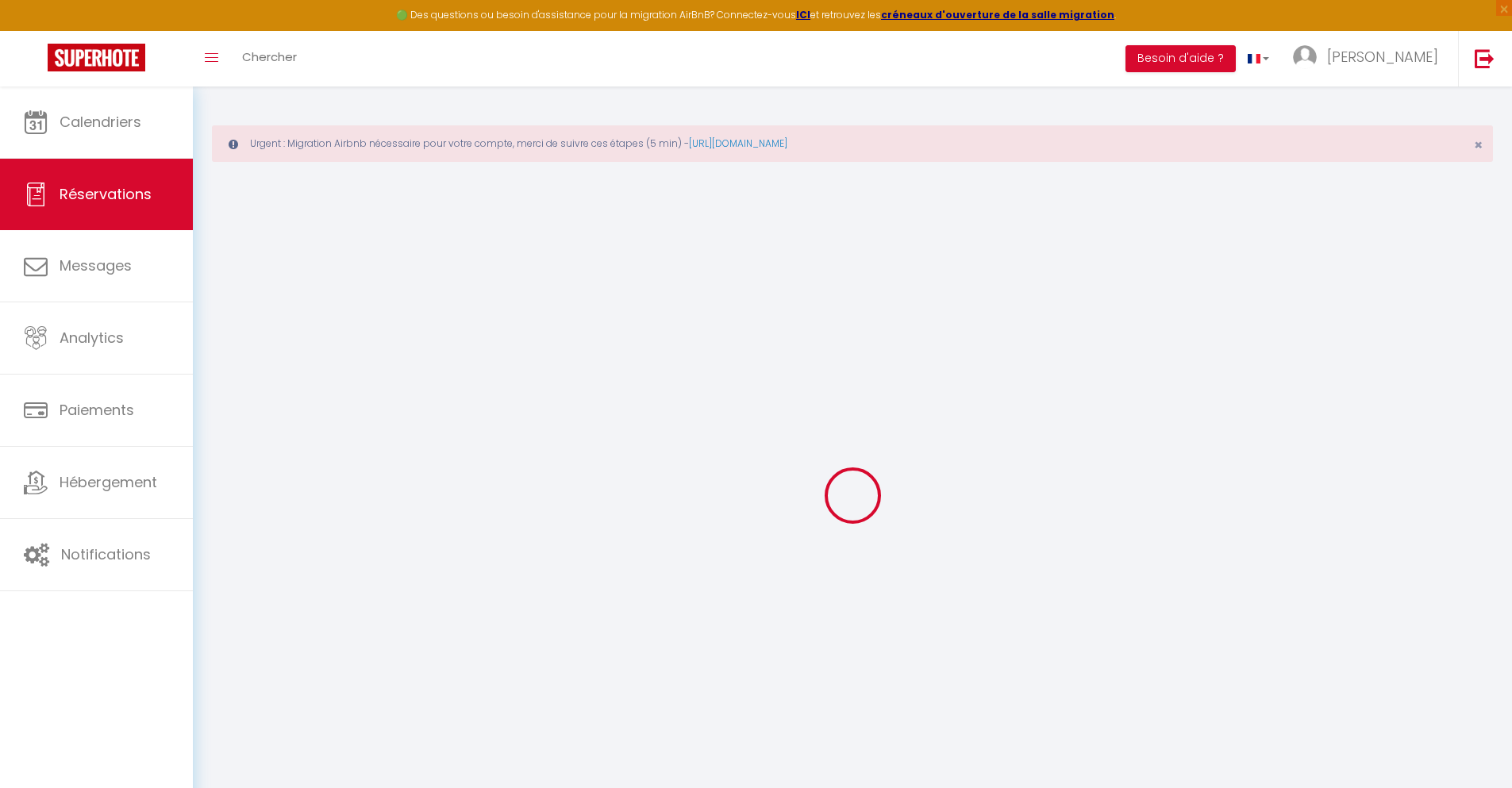
type input "2.84"
select select
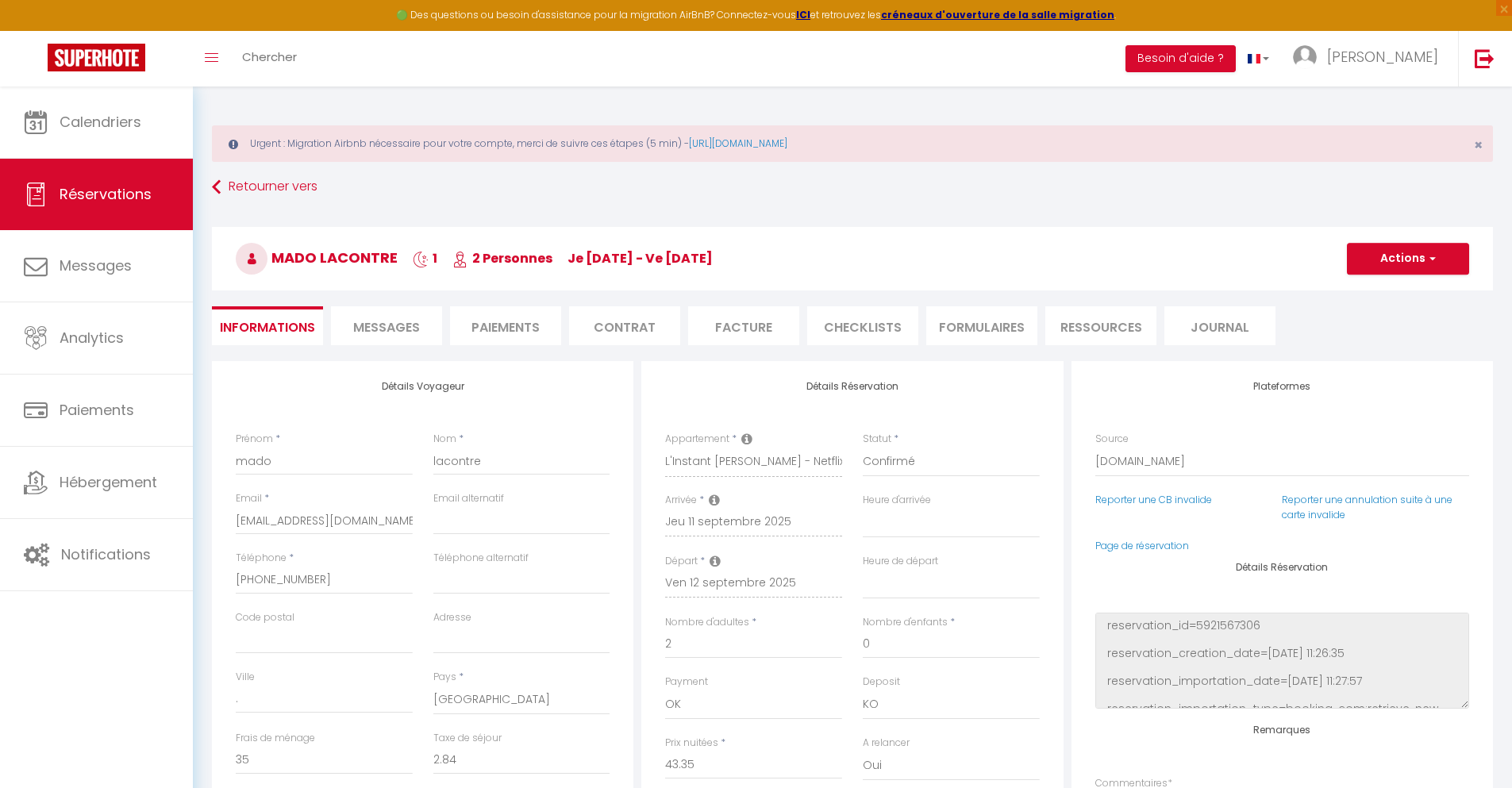
checkbox input "false"
select select
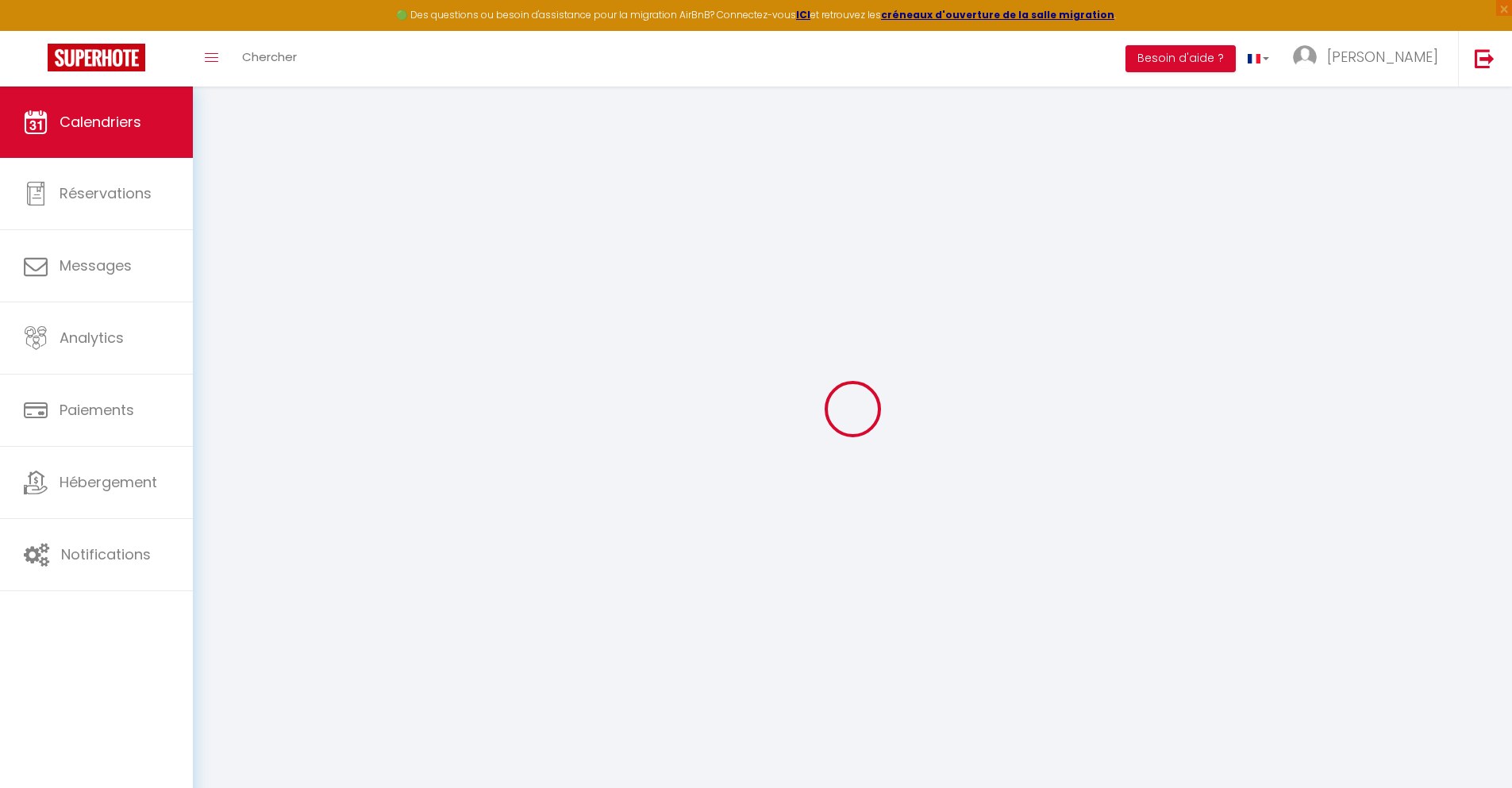
select select
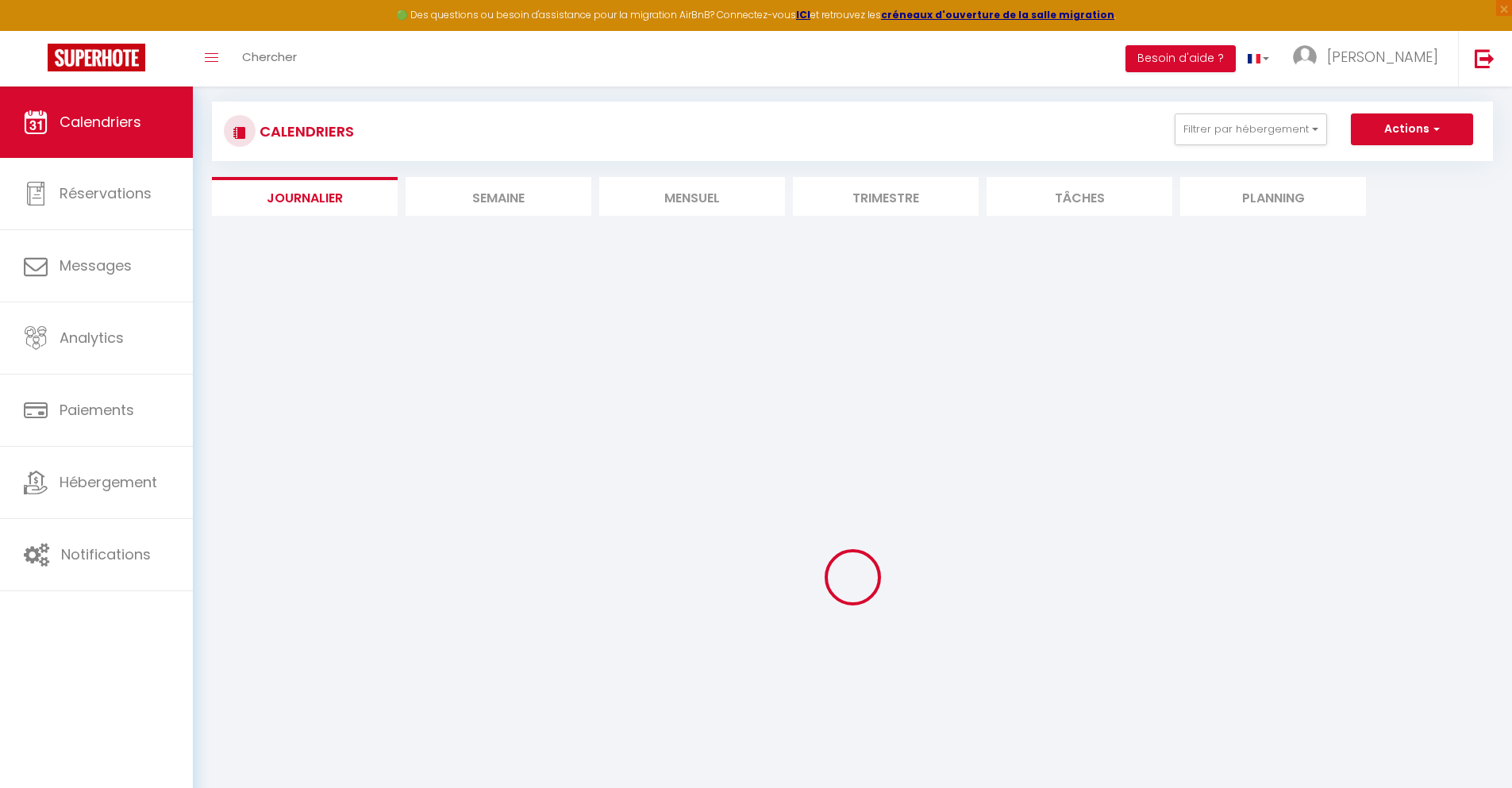
select select
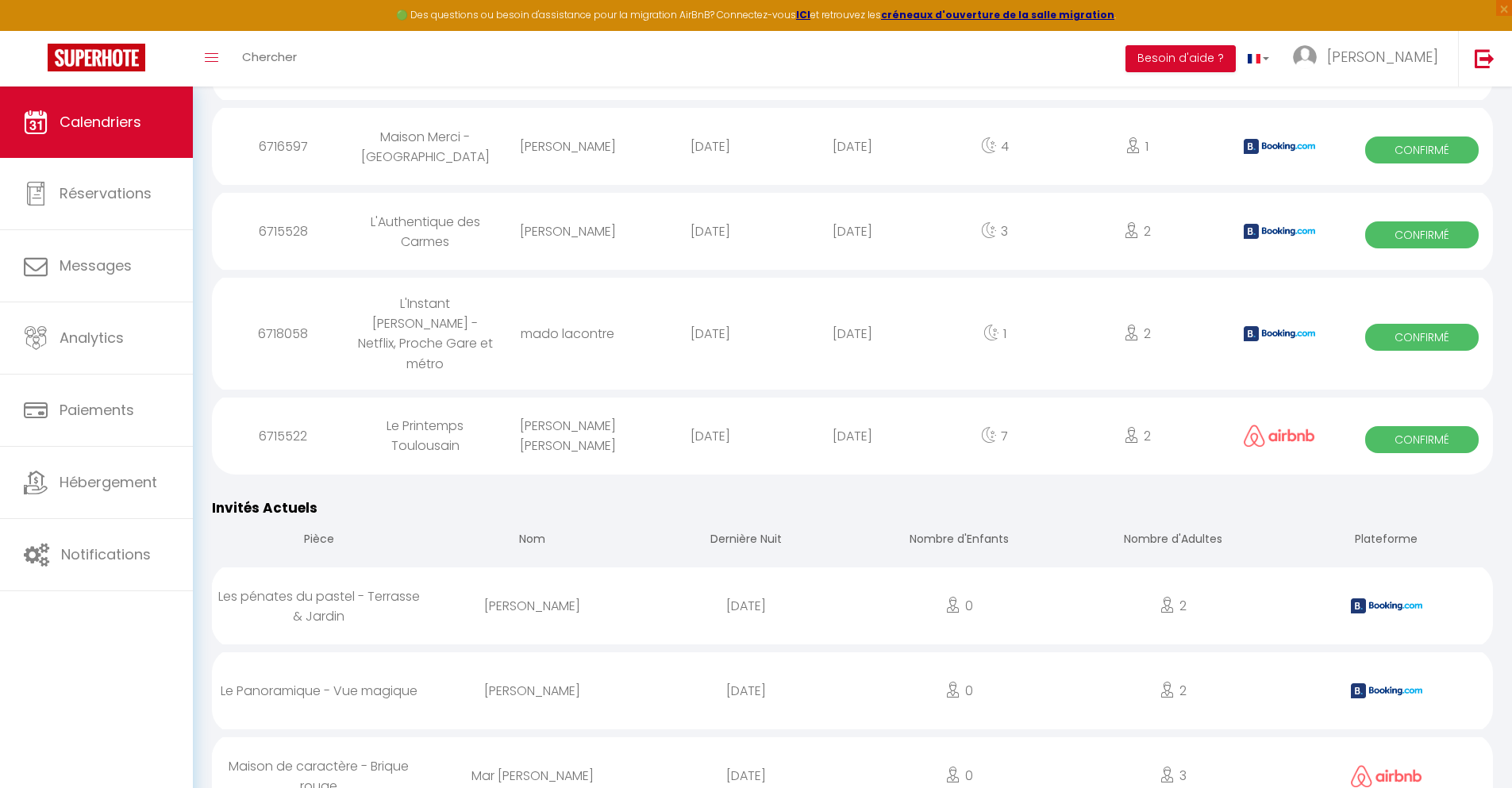
scroll to position [1668, 0]
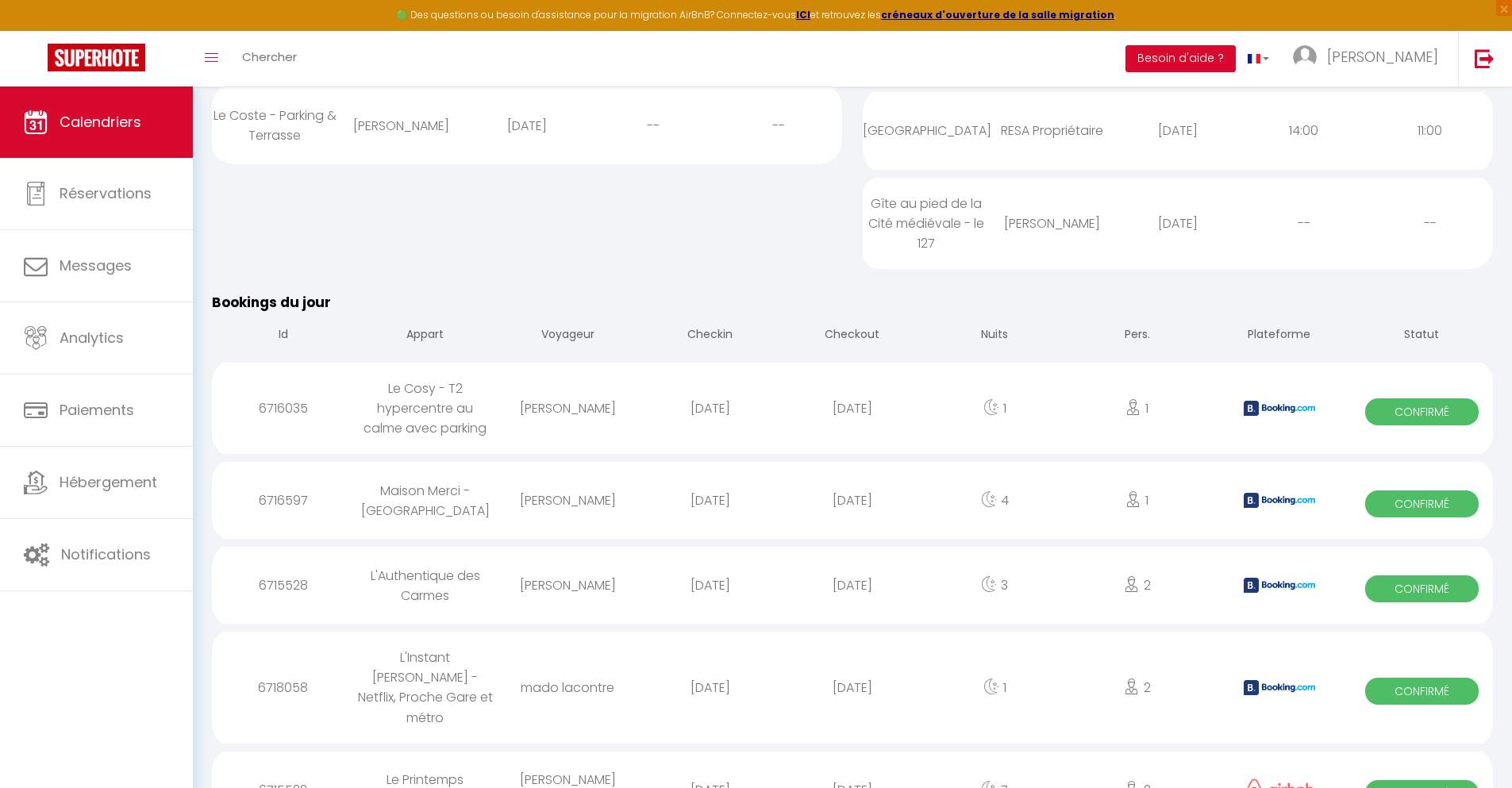
click at [853, 764] on div "[DATE]" at bounding box center [852, 790] width 142 height 52
select select "0"
select select "1"
select select
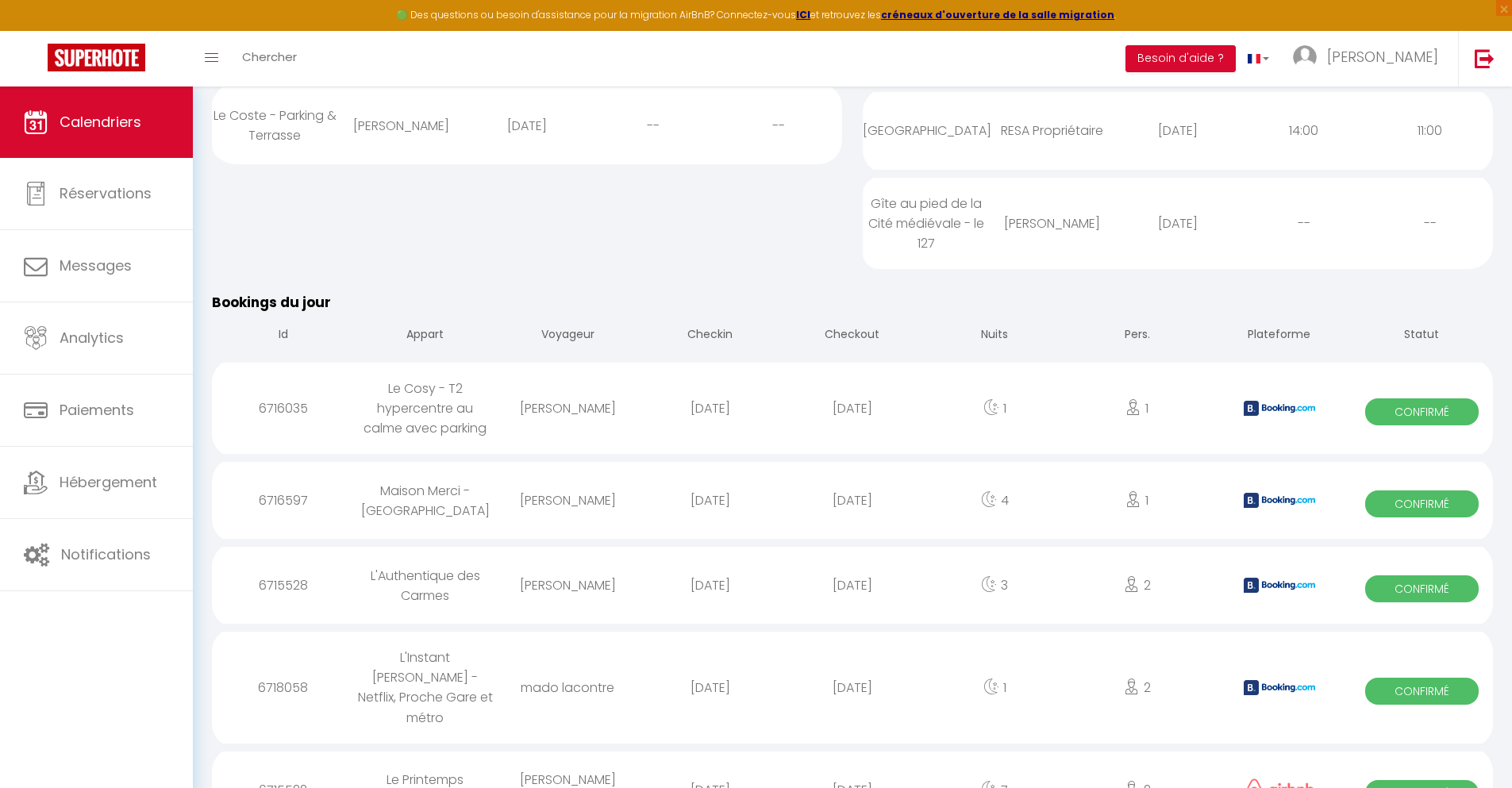
select select
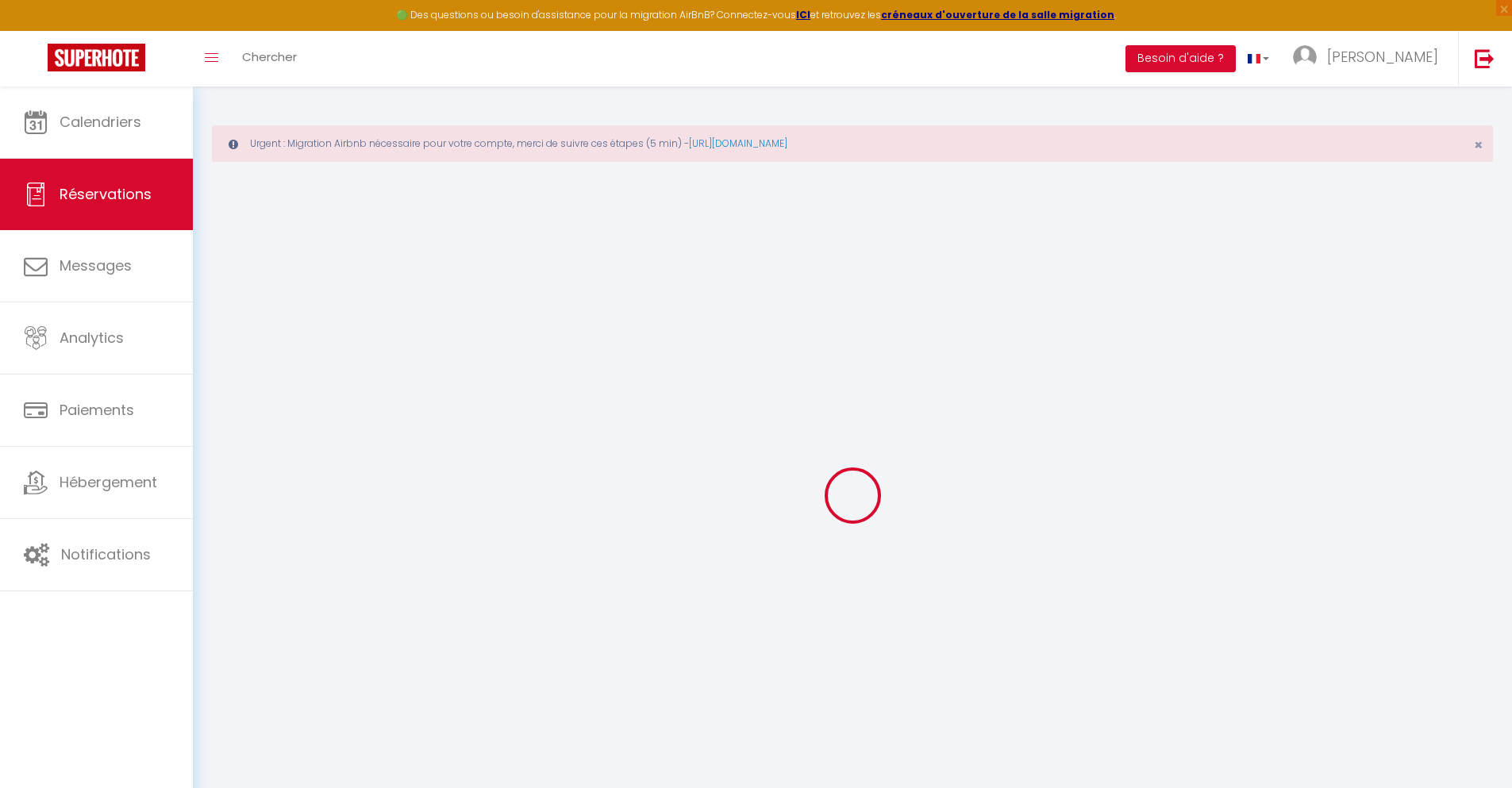
select select
checkbox input "false"
select select
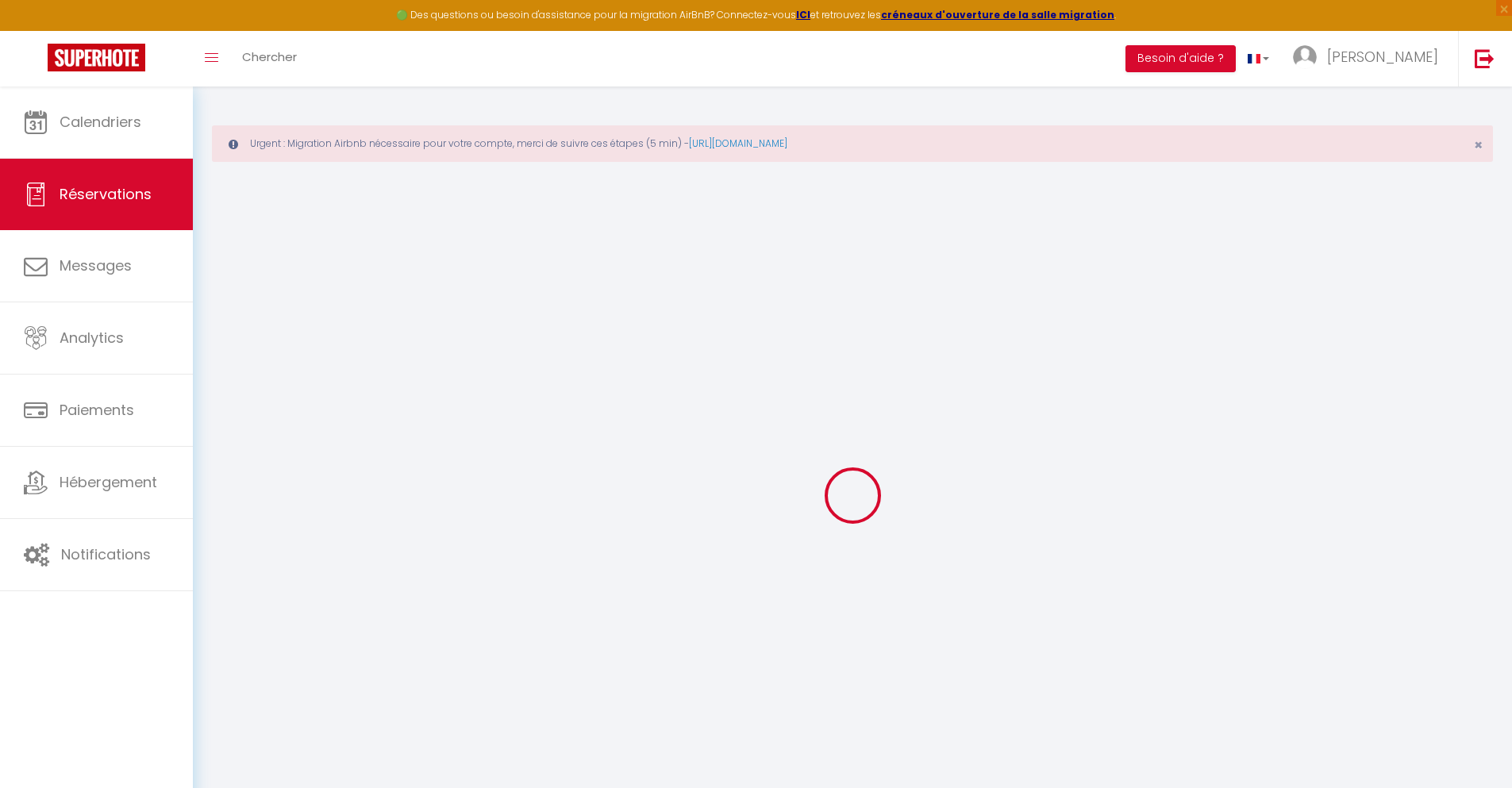
select select
checkbox input "false"
select select
type input "42"
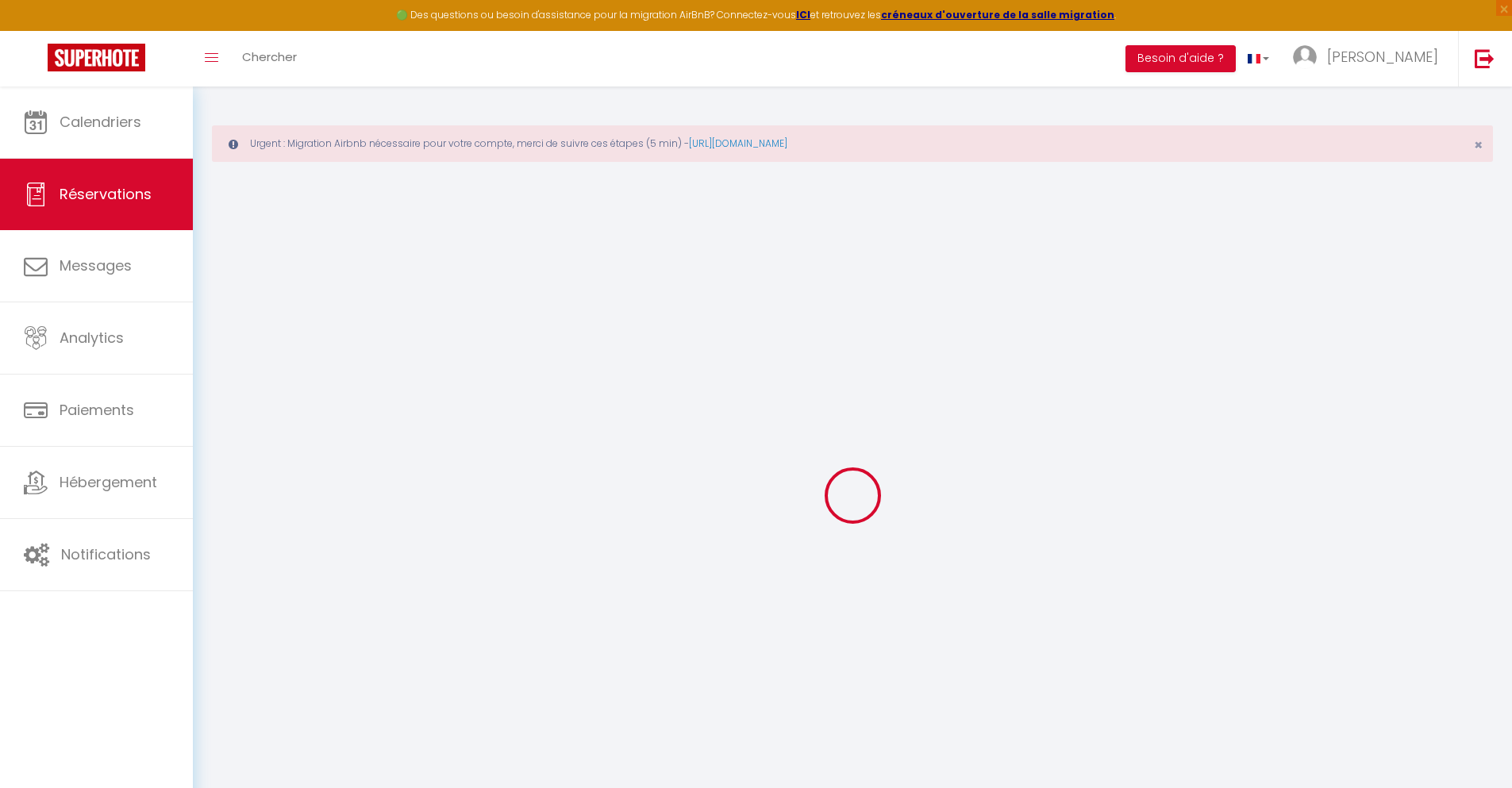
type input "34.34"
select select
checkbox input "false"
select select
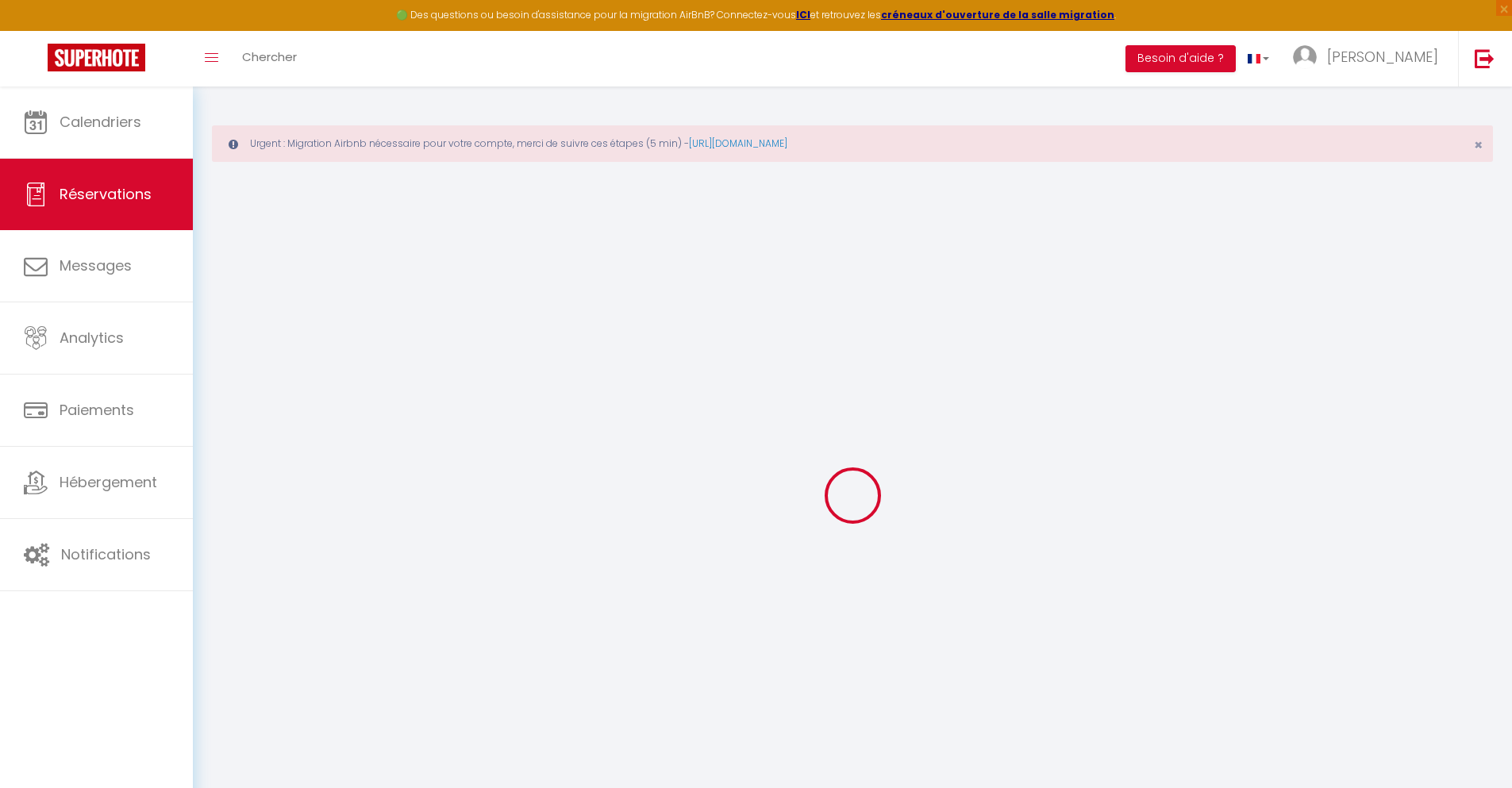
checkbox input "false"
select select
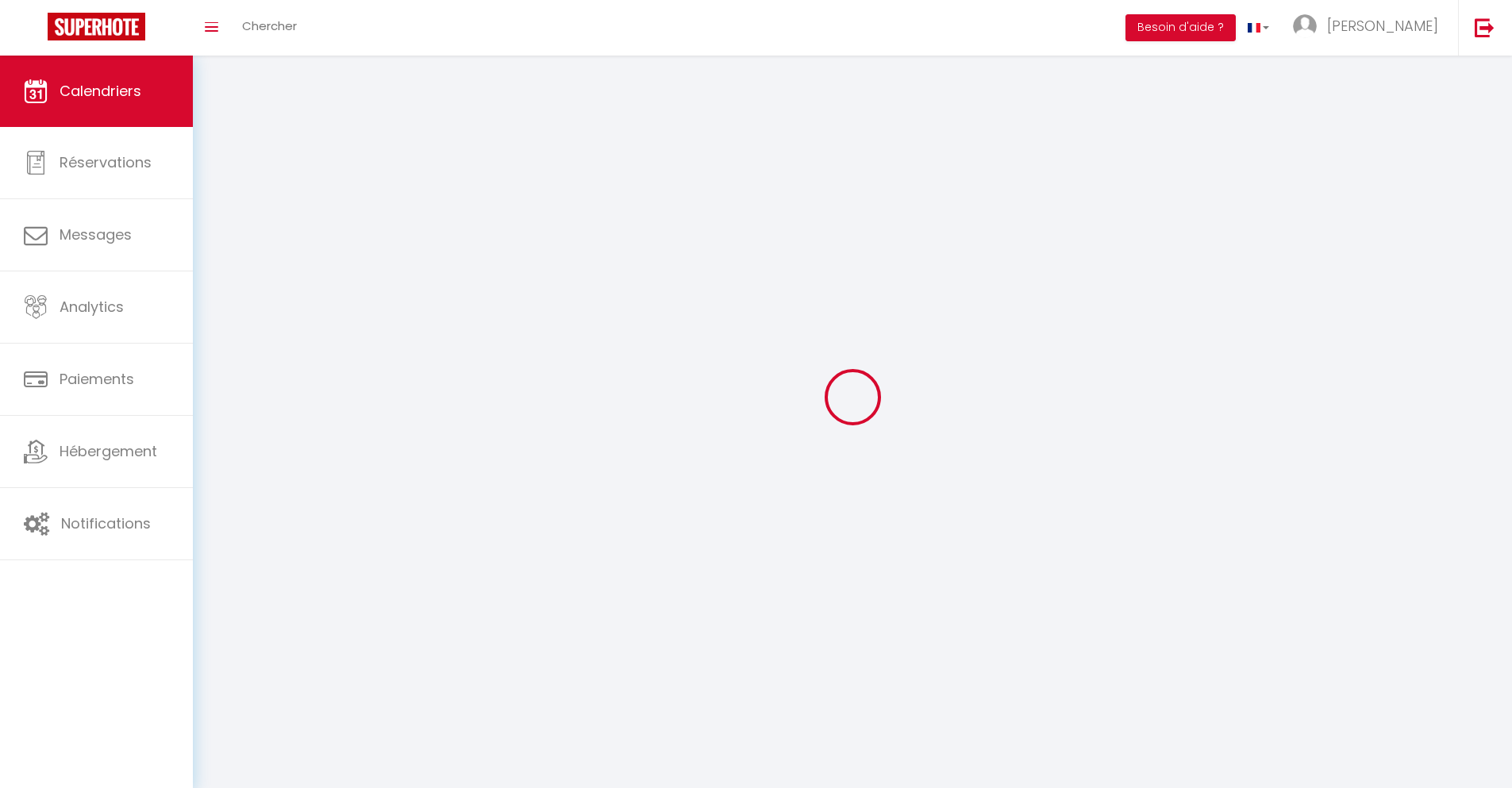
scroll to position [86, 0]
